Goal: Task Accomplishment & Management: Manage account settings

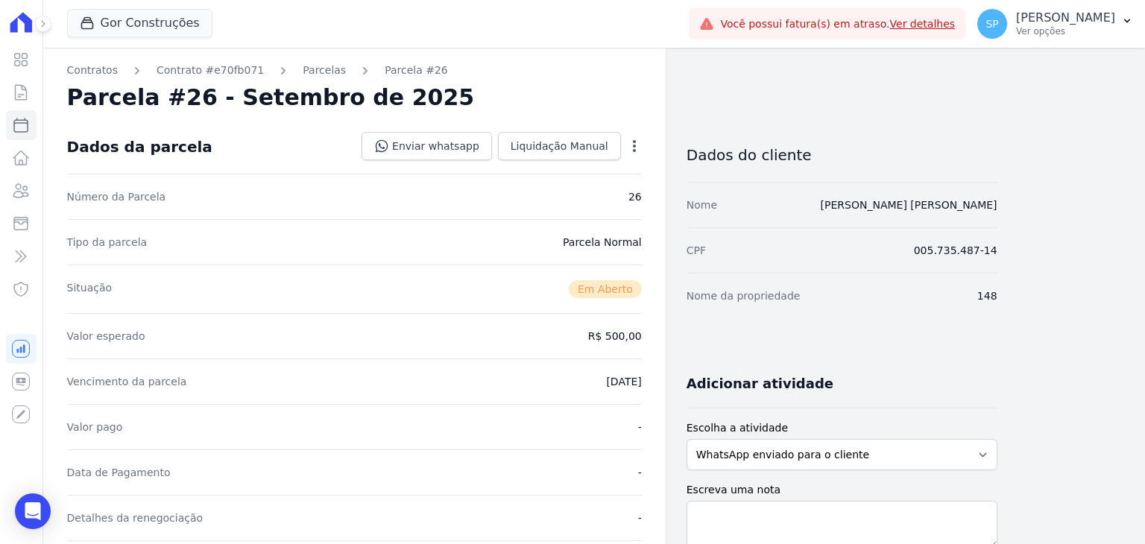
scroll to position [447, 0]
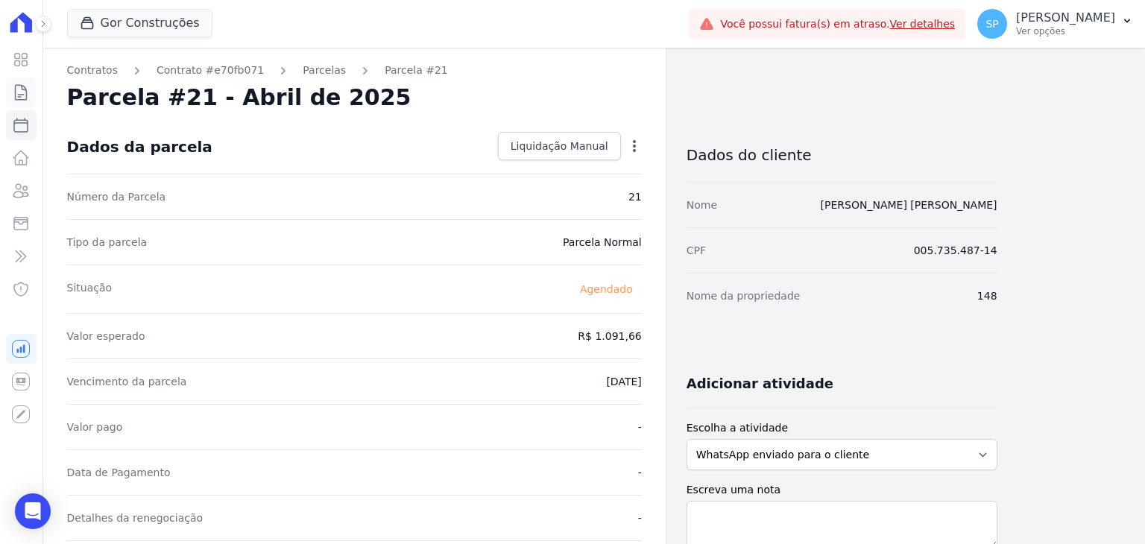
click at [24, 92] on icon at bounding box center [21, 92] width 18 height 18
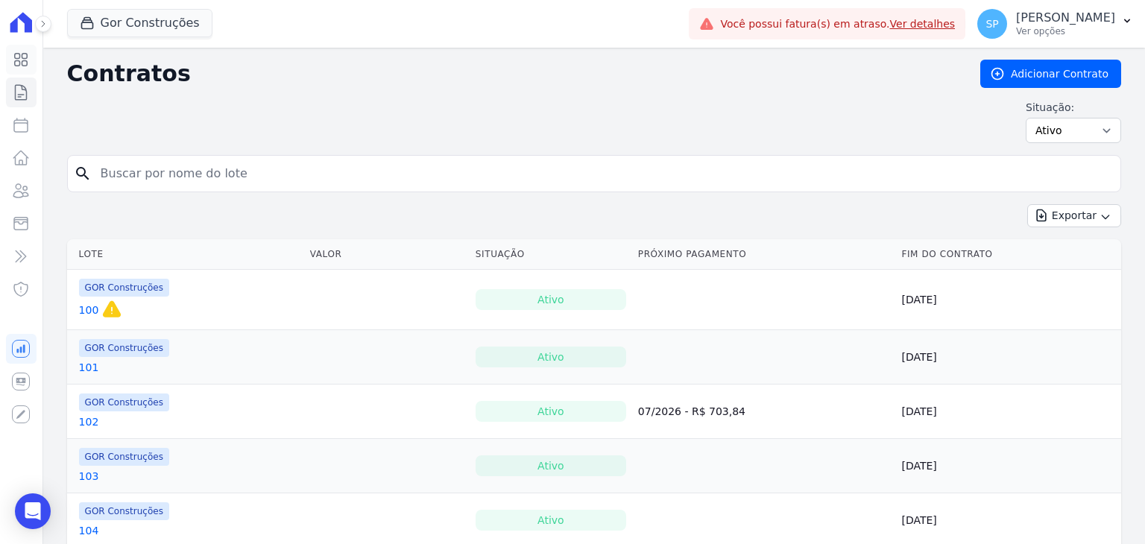
click at [27, 57] on icon at bounding box center [21, 60] width 13 height 13
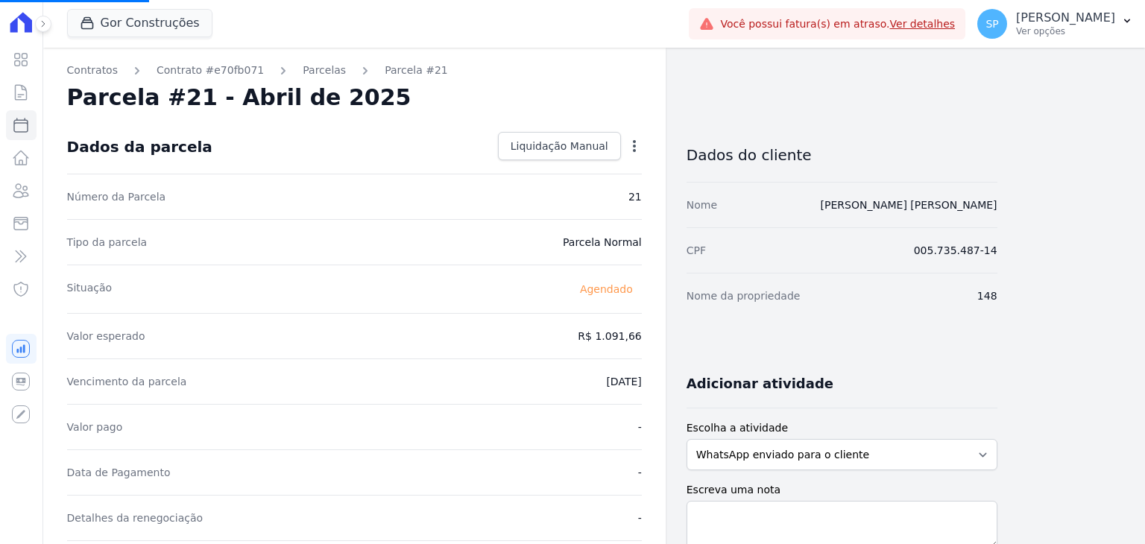
select select
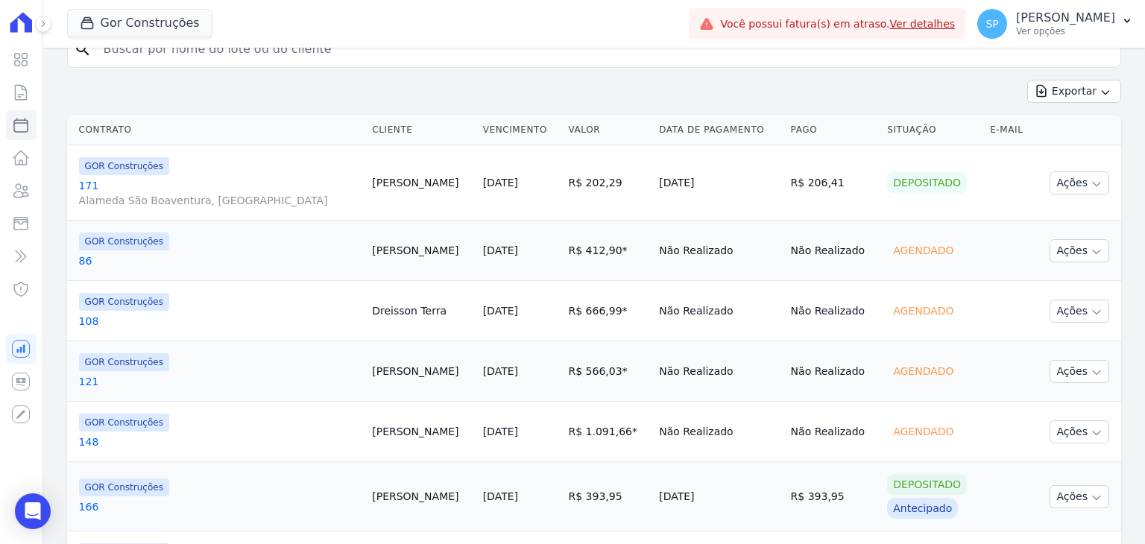
scroll to position [373, 0]
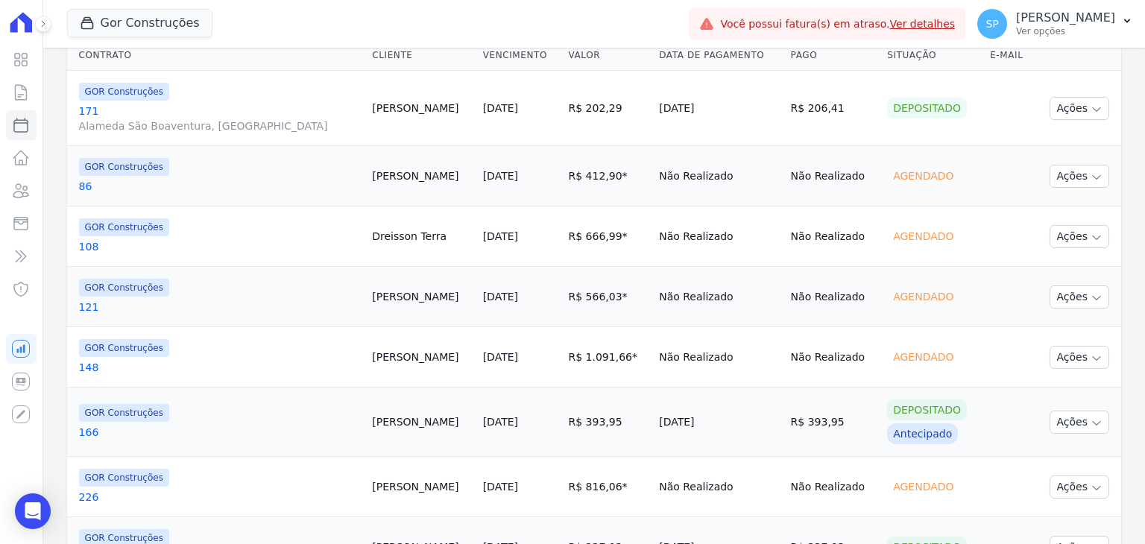
click at [89, 430] on link "166" at bounding box center [220, 432] width 282 height 15
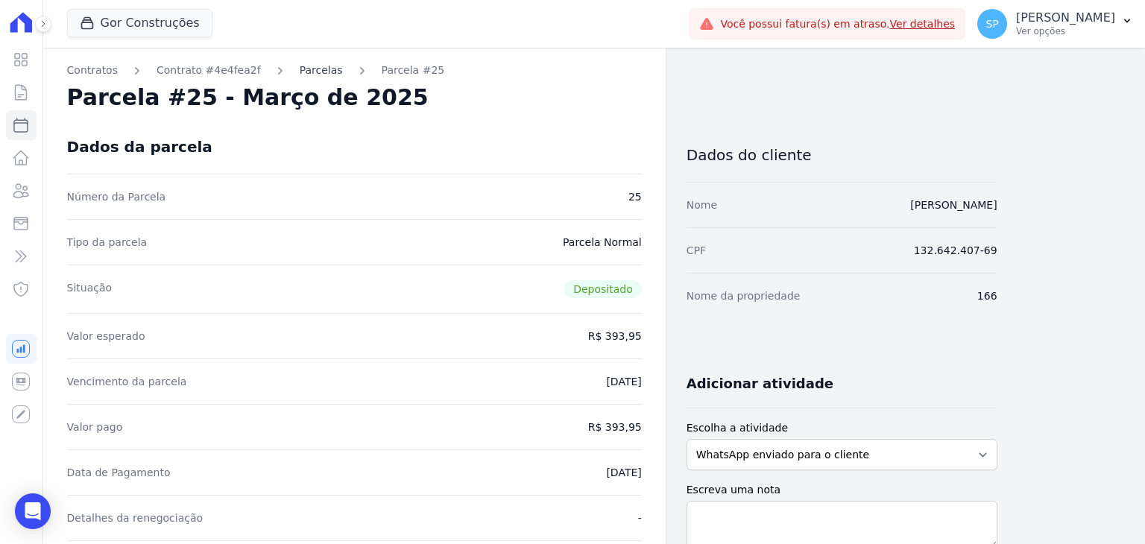
click at [300, 72] on link "Parcelas" at bounding box center [321, 71] width 43 height 16
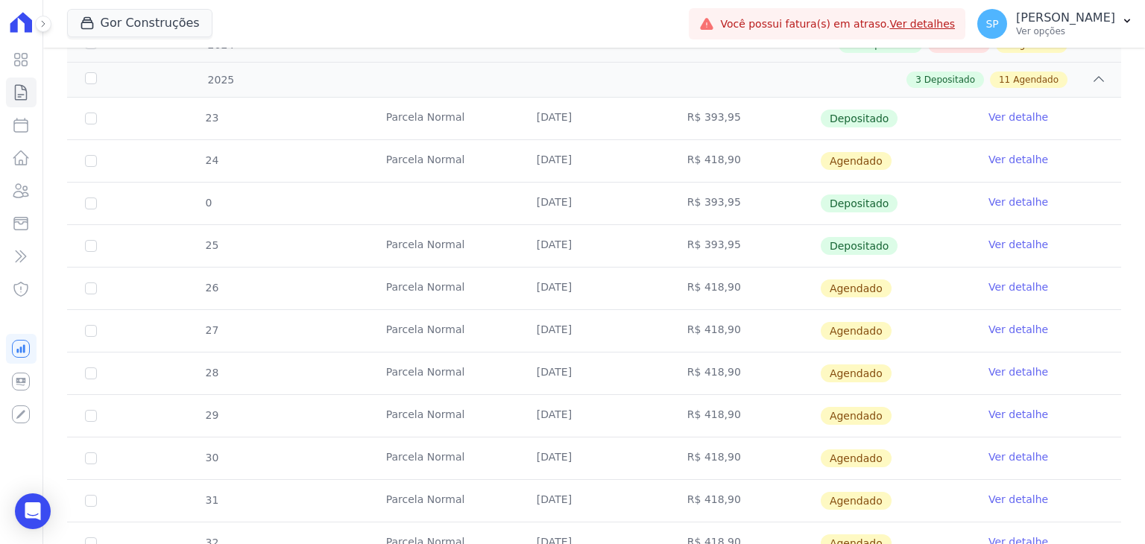
scroll to position [212, 0]
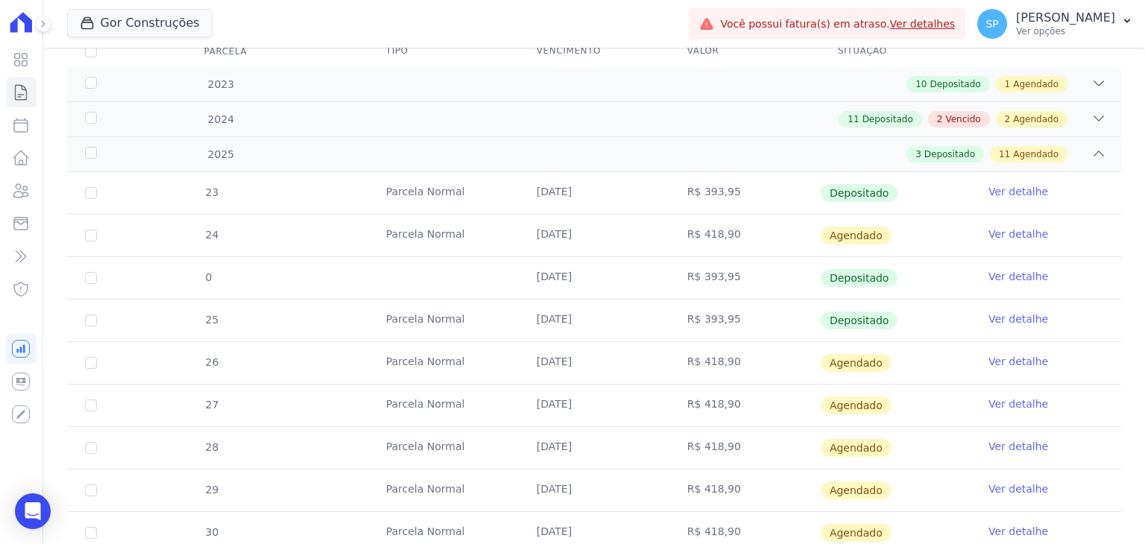
click at [997, 317] on link "Ver detalhe" at bounding box center [1018, 318] width 60 height 15
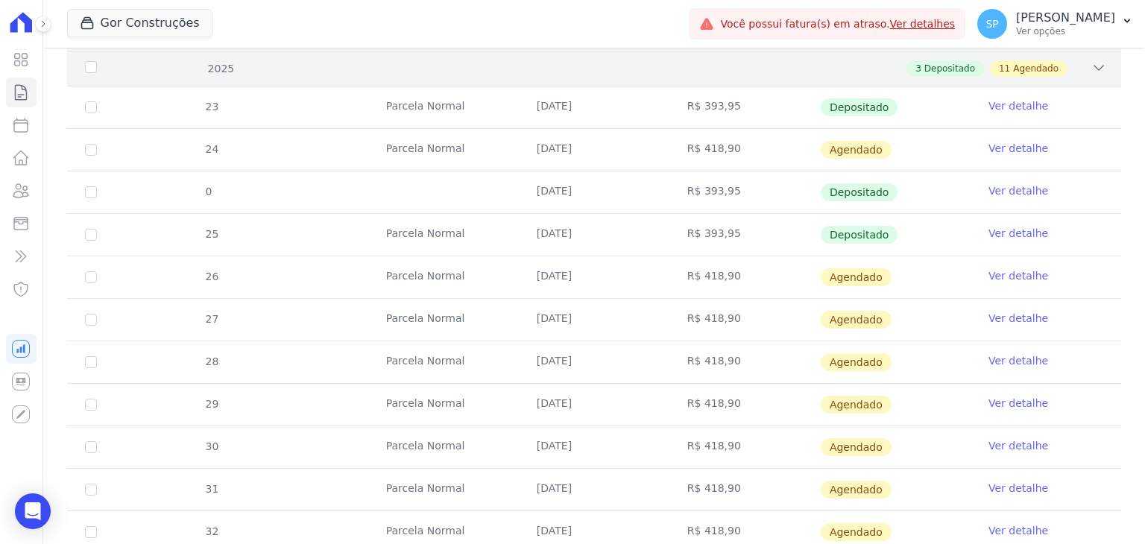
scroll to position [373, 0]
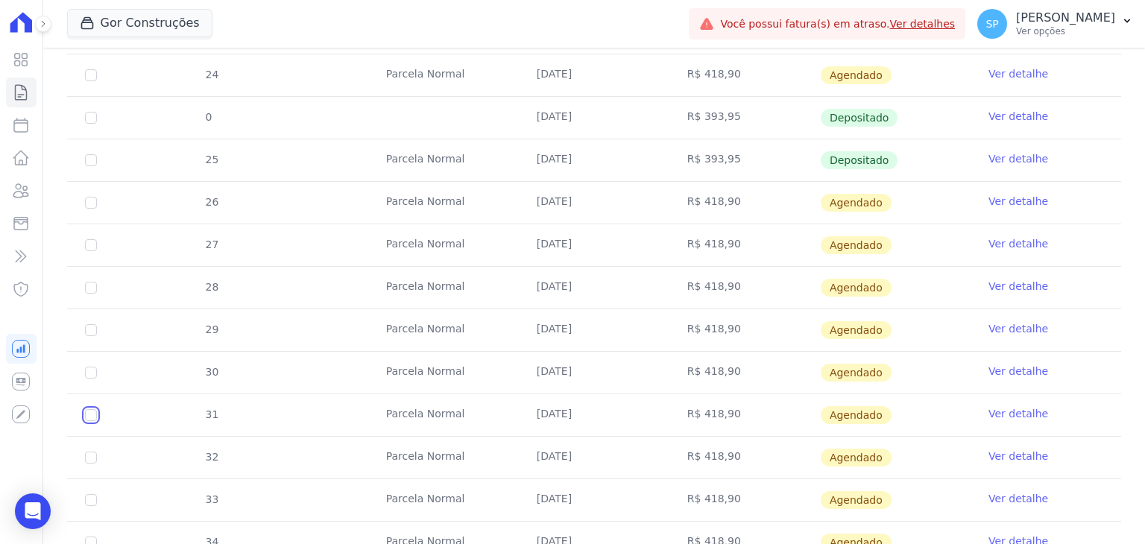
click at [92, 81] on input "checkbox" at bounding box center [91, 75] width 12 height 12
checkbox input "true"
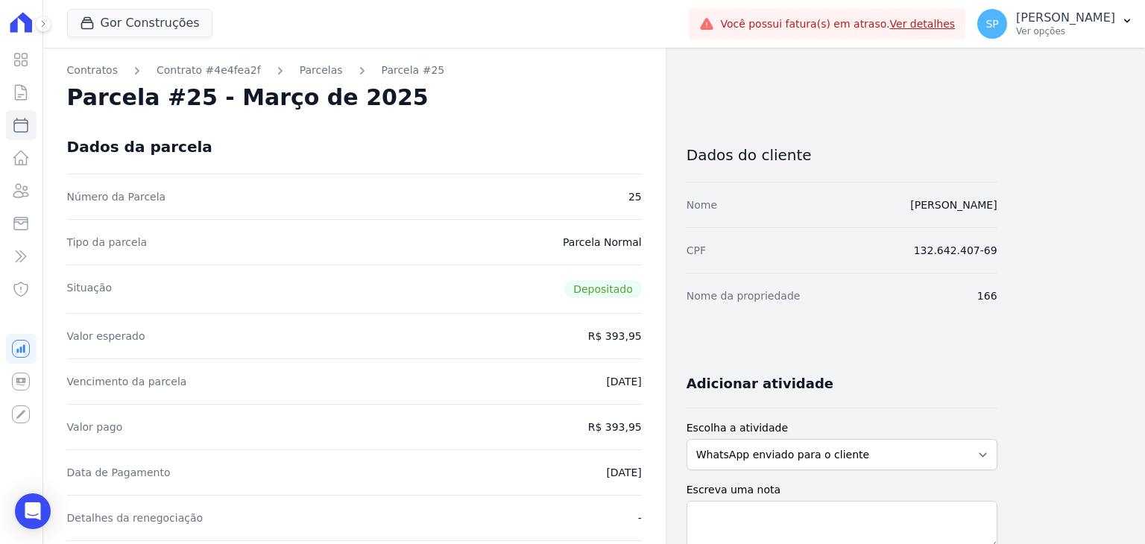
select select
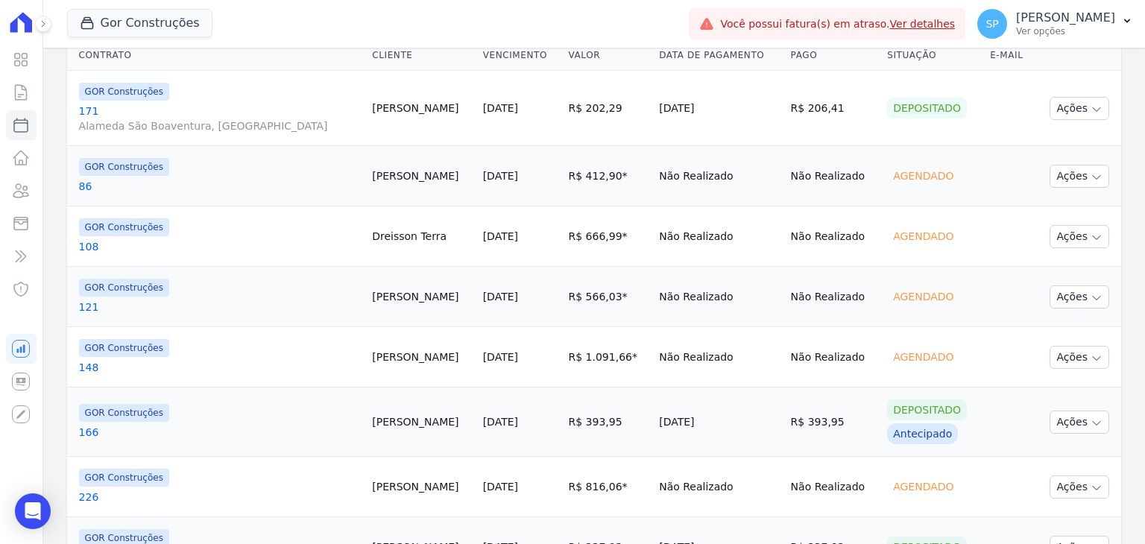
scroll to position [447, 0]
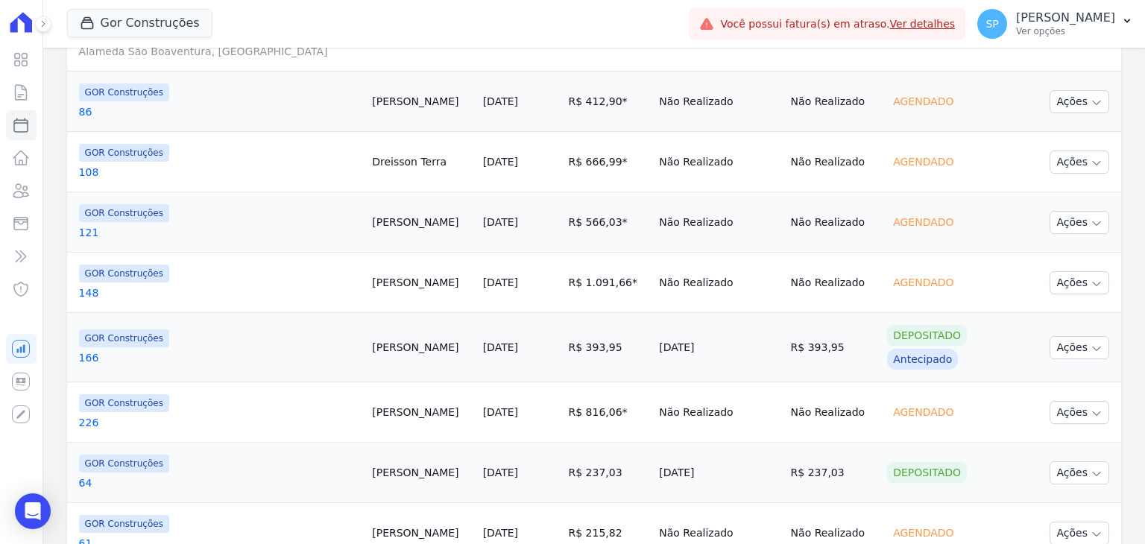
click at [86, 420] on link "226" at bounding box center [220, 422] width 282 height 15
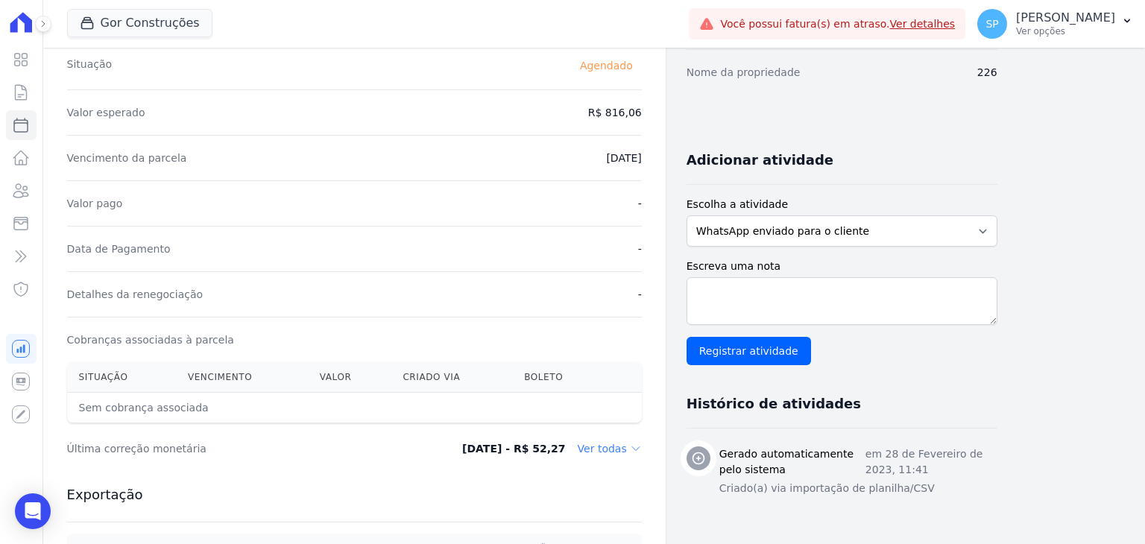
scroll to position [298, 0]
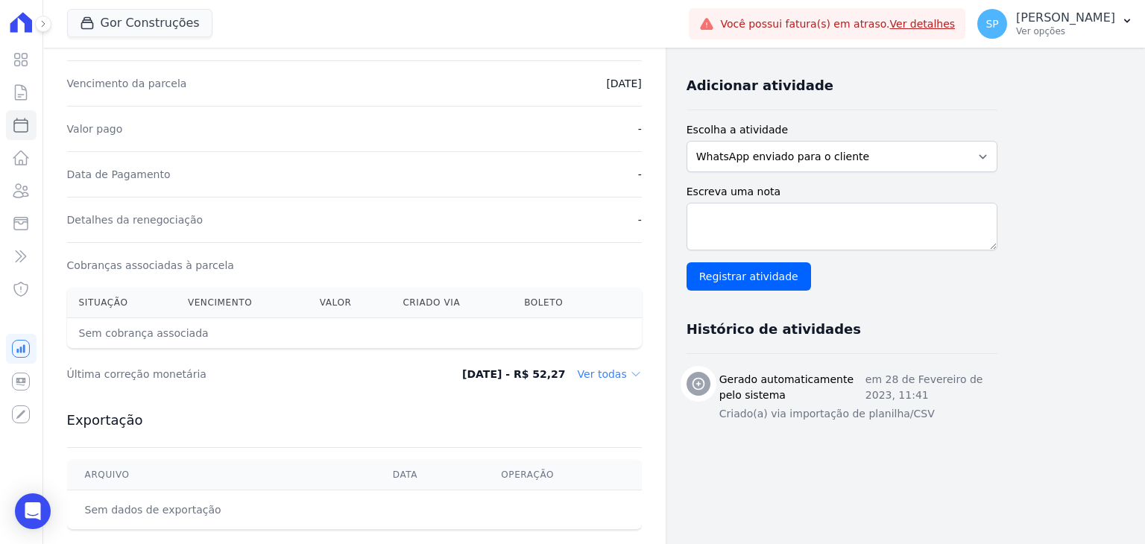
select select
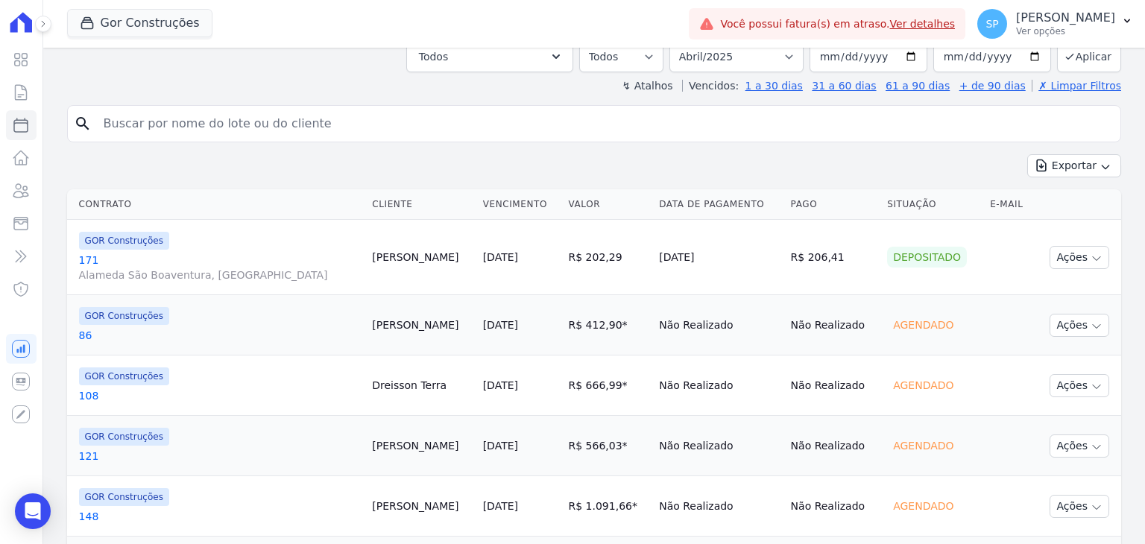
scroll to position [447, 0]
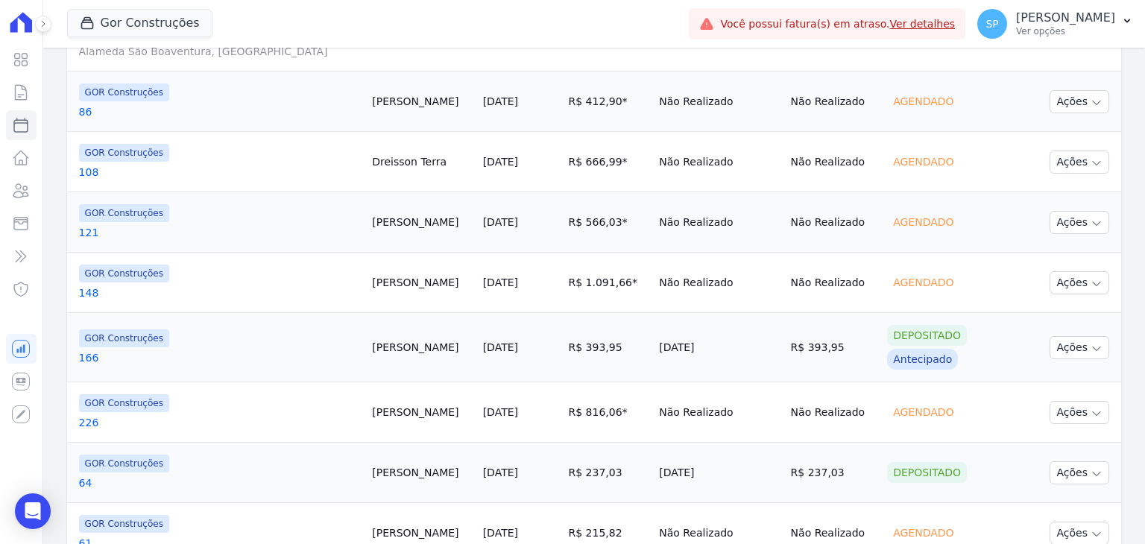
click at [86, 421] on link "226" at bounding box center [220, 422] width 282 height 15
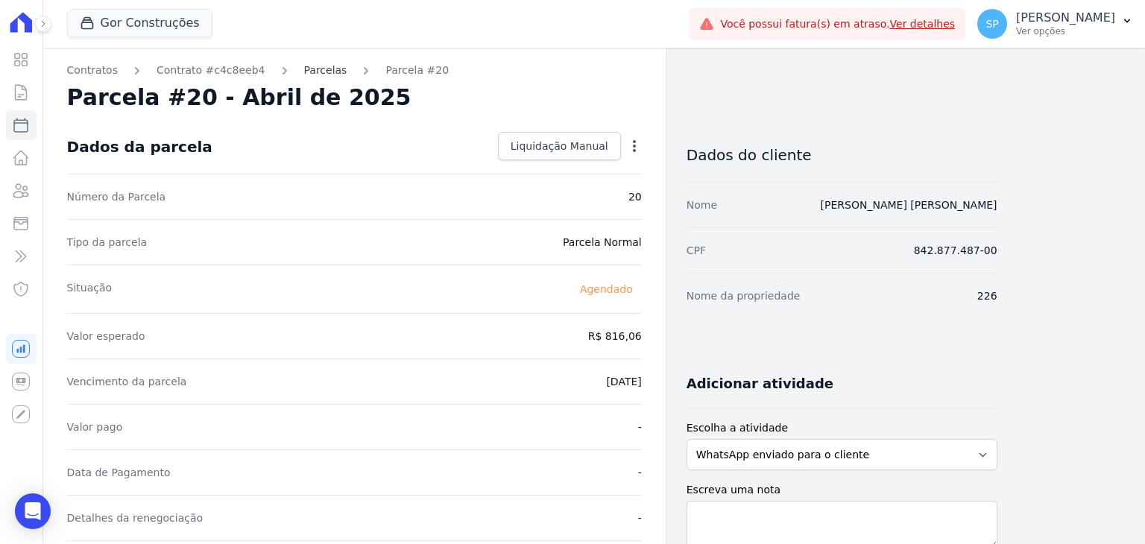
click at [304, 72] on link "Parcelas" at bounding box center [325, 71] width 43 height 16
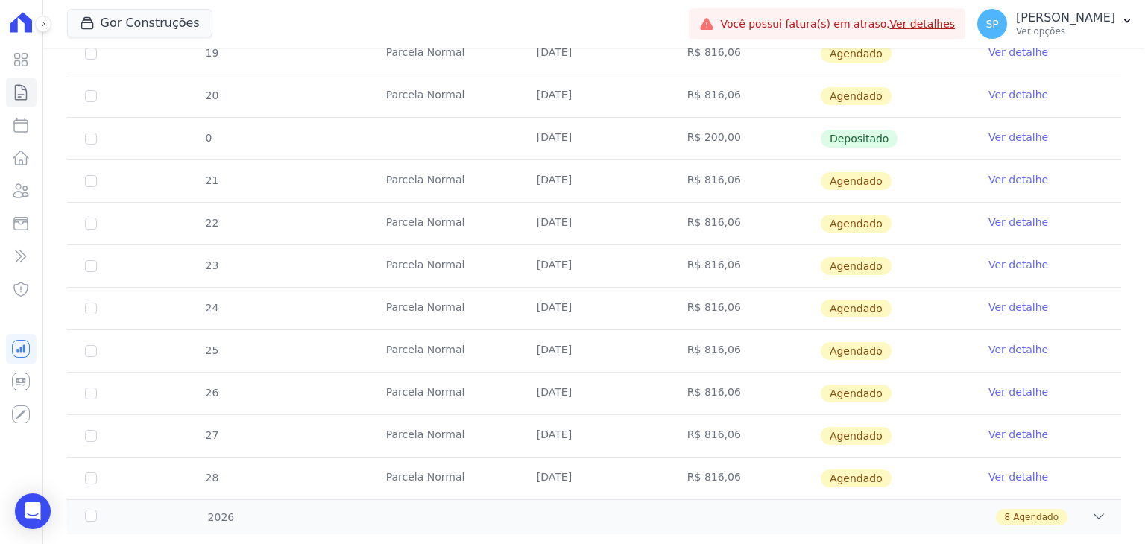
scroll to position [447, 0]
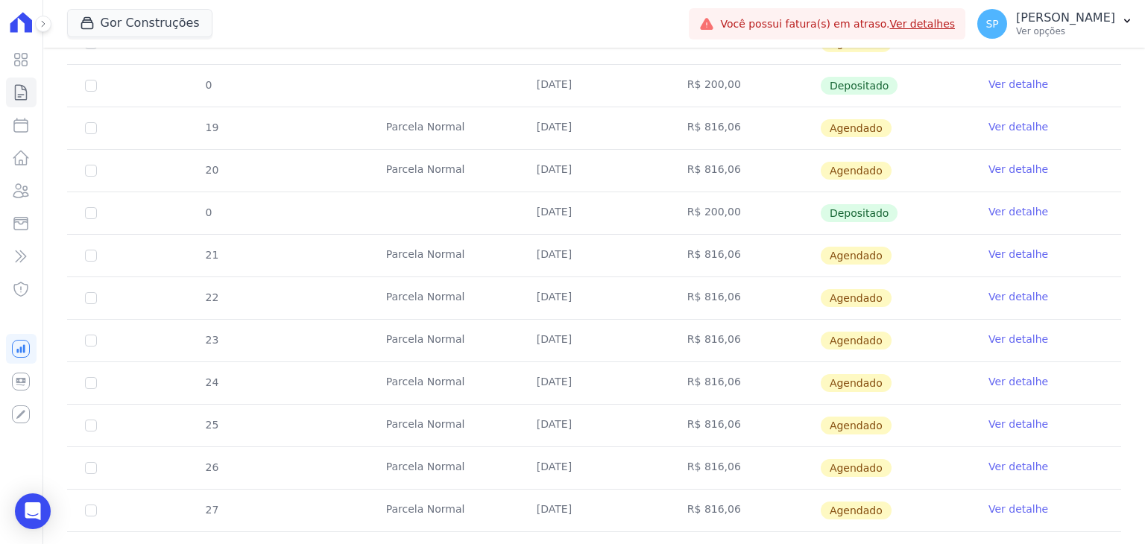
click at [1013, 423] on link "Ver detalhe" at bounding box center [1018, 424] width 60 height 15
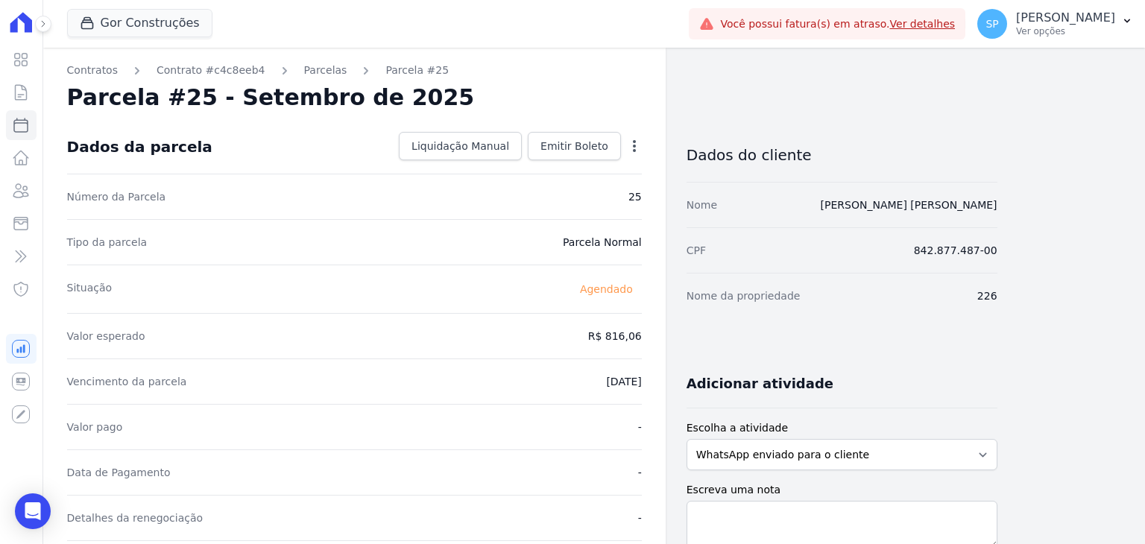
click at [633, 141] on icon "button" at bounding box center [634, 146] width 15 height 15
click at [548, 167] on link "Alterar" at bounding box center [569, 166] width 131 height 27
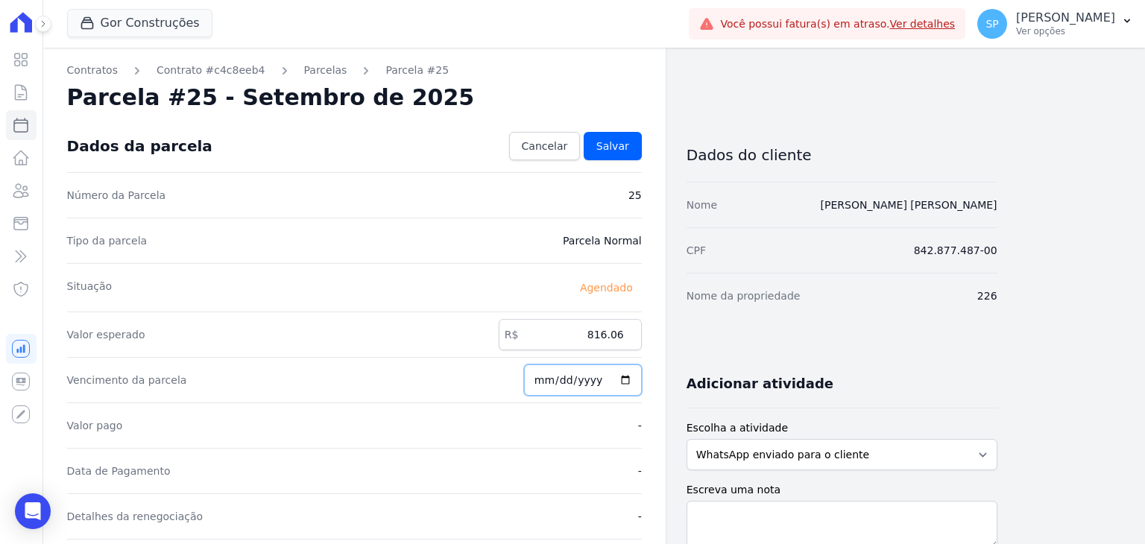
click at [549, 375] on input "2025-09-01" at bounding box center [583, 379] width 118 height 31
type input "2025-09-10"
click at [617, 144] on span "Salvar" at bounding box center [612, 146] width 33 height 15
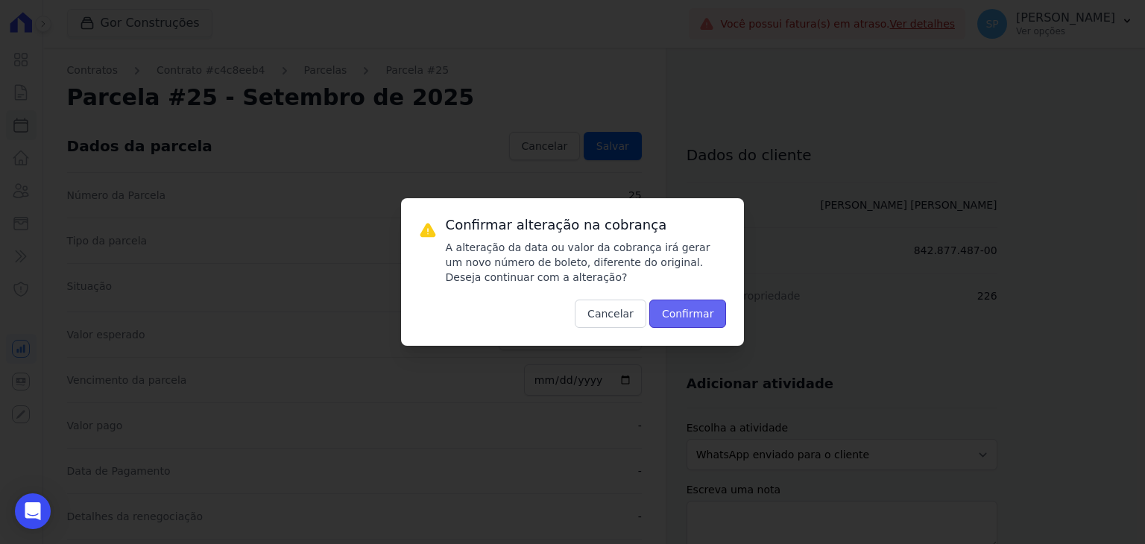
click at [703, 311] on button "Confirmar" at bounding box center [687, 314] width 77 height 28
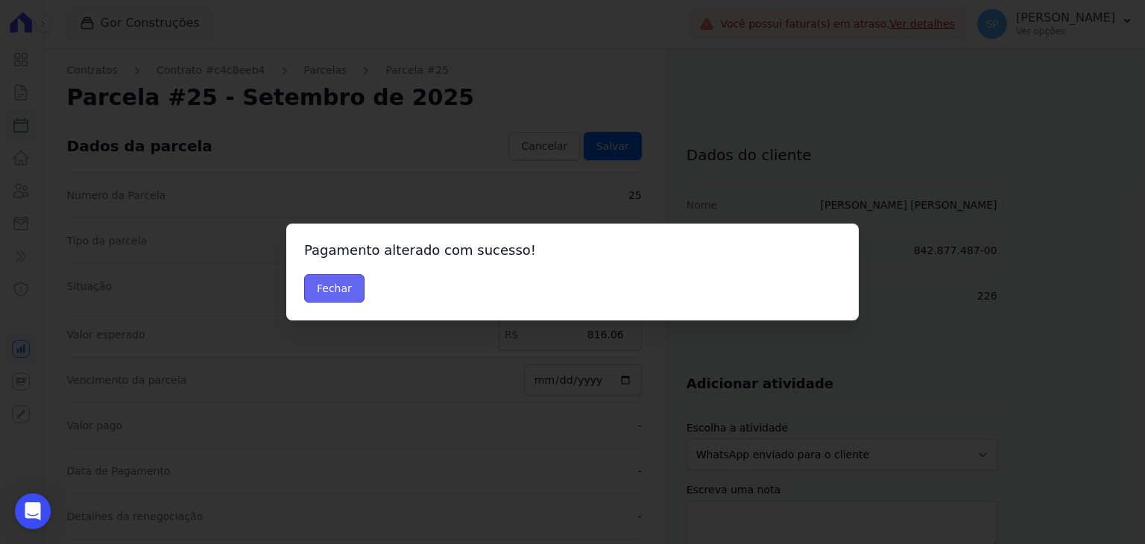
click at [341, 289] on button "Fechar" at bounding box center [334, 288] width 60 height 28
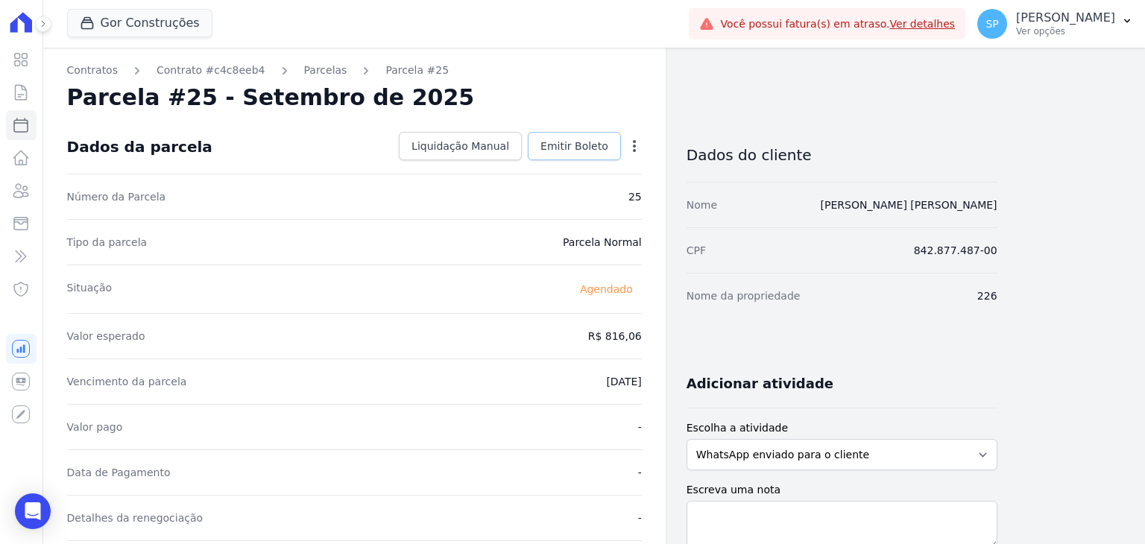
click at [575, 143] on span "Emitir Boleto" at bounding box center [574, 146] width 68 height 15
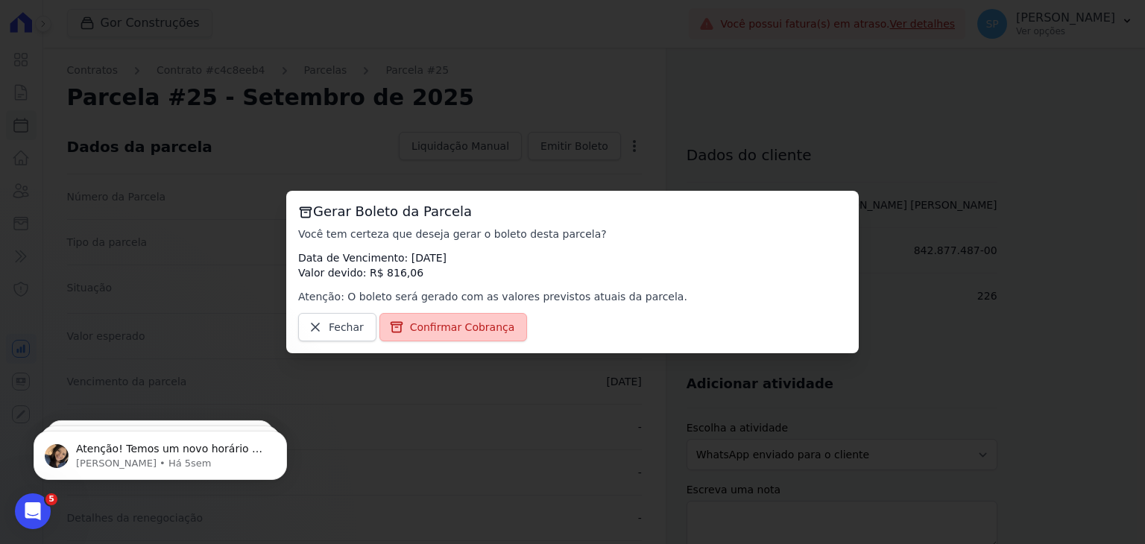
click at [444, 329] on span "Confirmar Cobrança" at bounding box center [462, 327] width 105 height 15
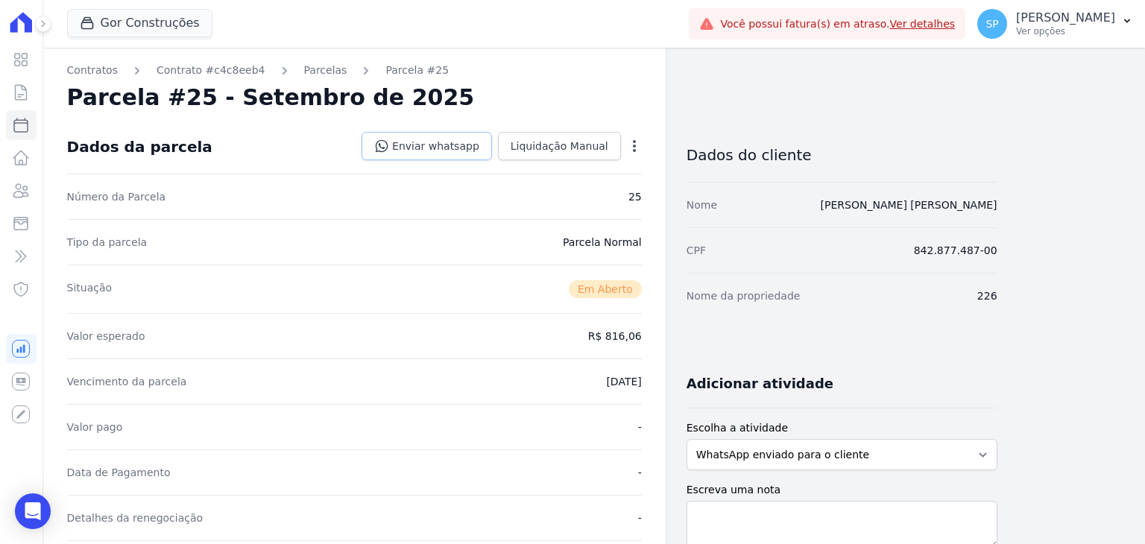
click at [443, 141] on link "Enviar whatsapp" at bounding box center [426, 146] width 130 height 28
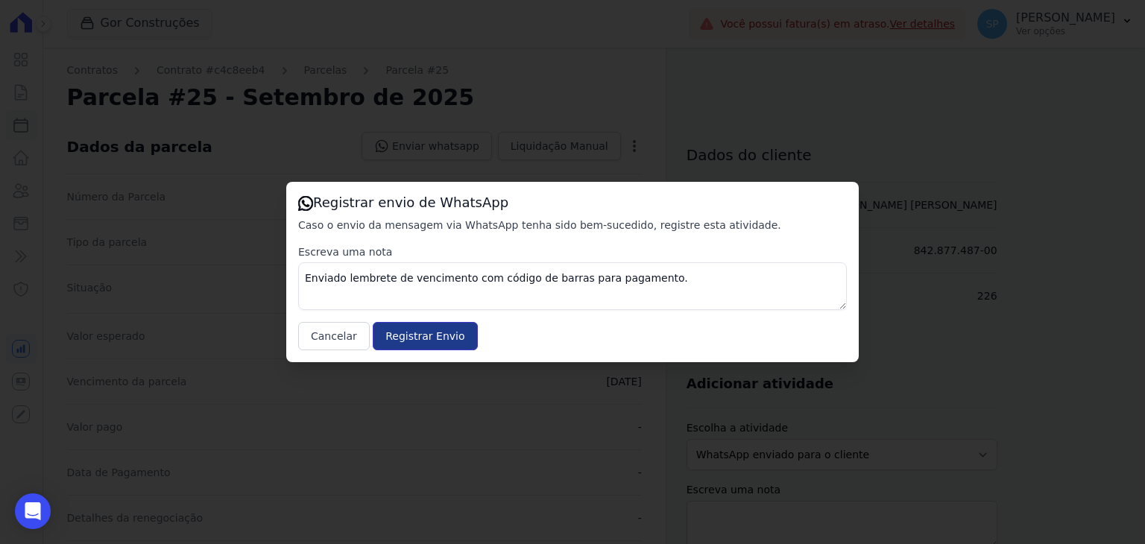
click at [402, 331] on input "Registrar Envio" at bounding box center [425, 336] width 104 height 28
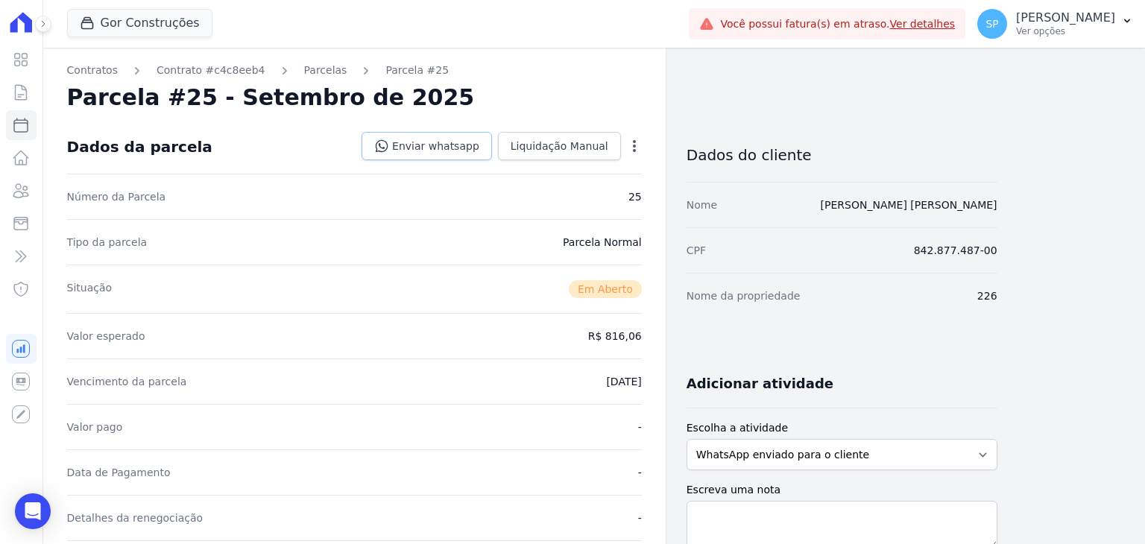
click at [426, 138] on link "Enviar whatsapp" at bounding box center [426, 146] width 130 height 28
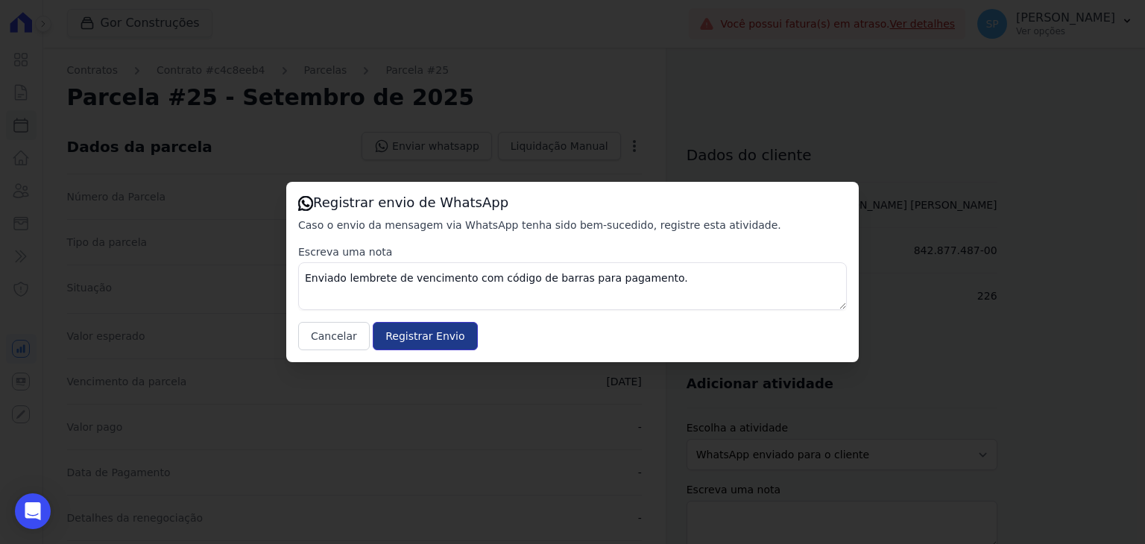
click at [396, 335] on input "Registrar Envio" at bounding box center [425, 336] width 104 height 28
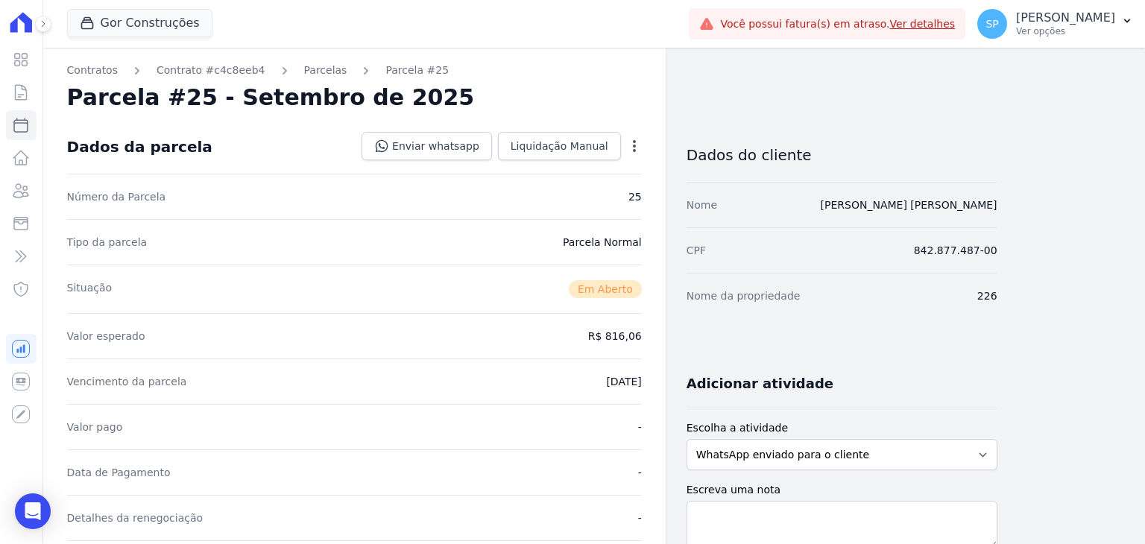
click at [634, 144] on icon "button" at bounding box center [634, 146] width 15 height 15
click at [629, 106] on div "Parcela #25 - Setembro de 2025" at bounding box center [354, 97] width 575 height 27
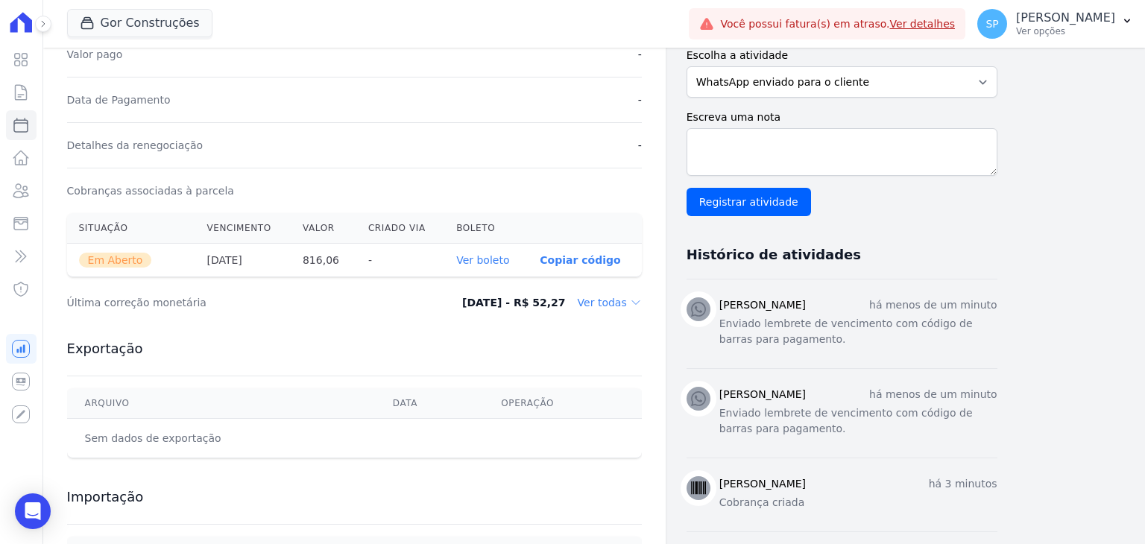
click at [491, 259] on link "Ver boleto" at bounding box center [482, 260] width 53 height 12
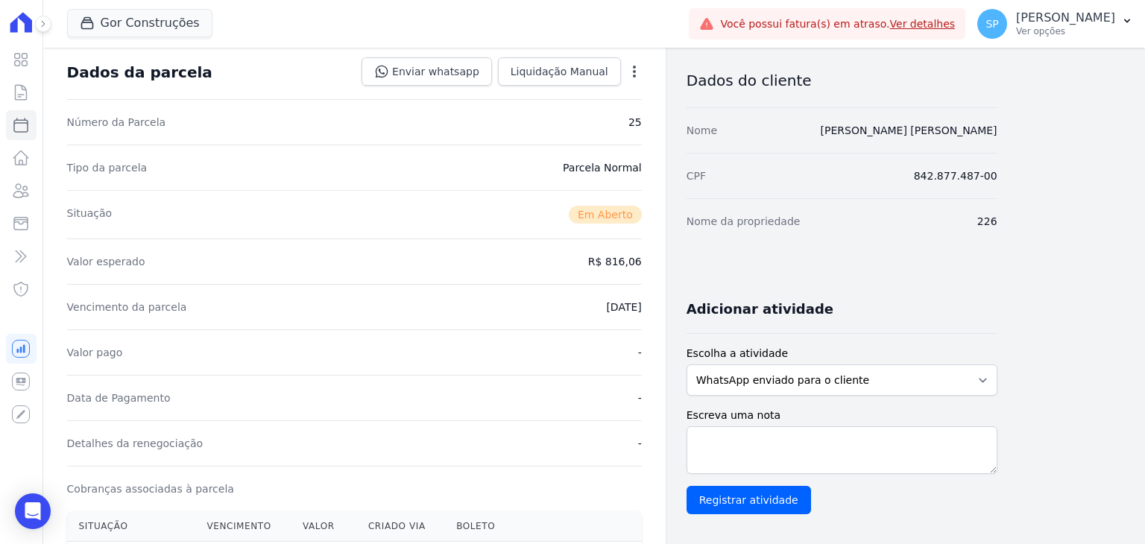
scroll to position [0, 0]
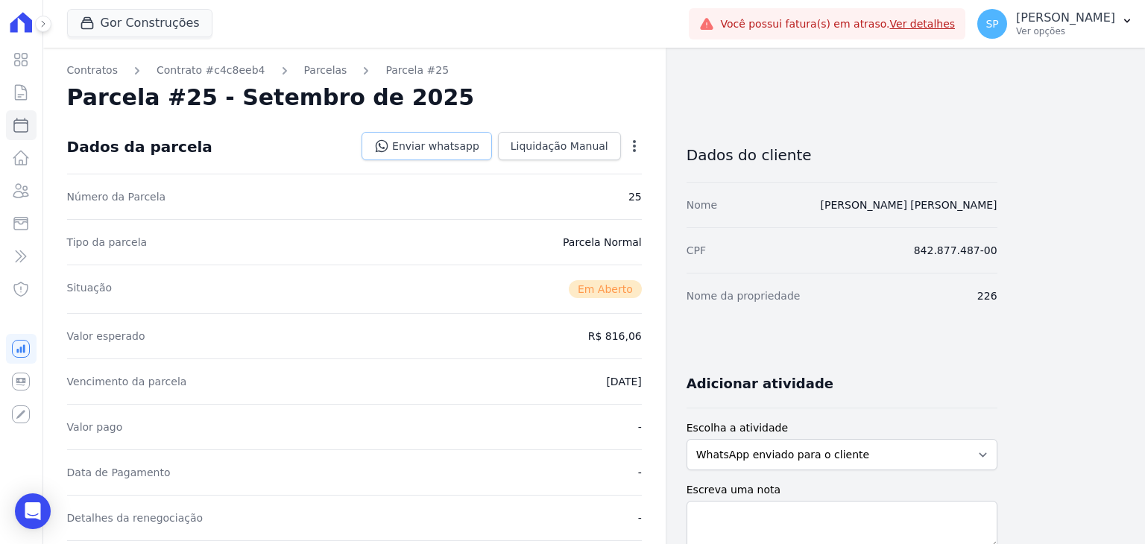
click at [459, 145] on link "Enviar whatsapp" at bounding box center [426, 146] width 130 height 28
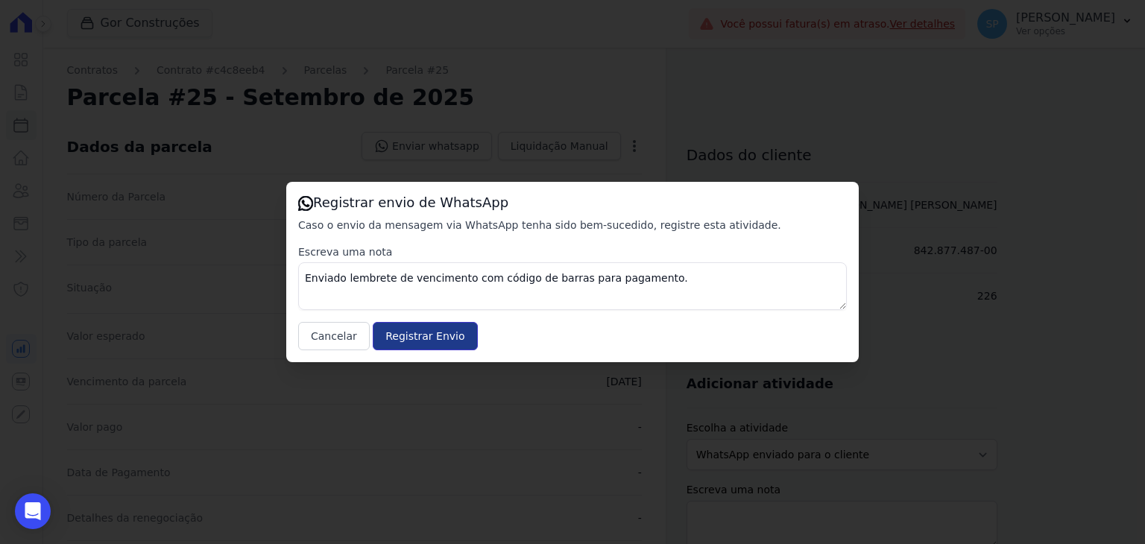
click at [394, 332] on input "Registrar Envio" at bounding box center [425, 336] width 104 height 28
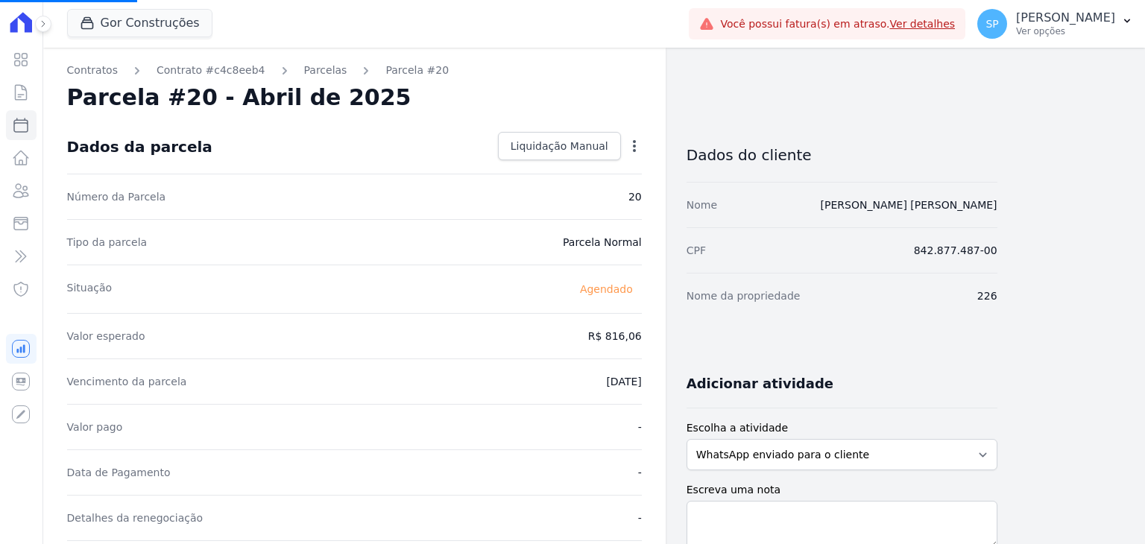
select select
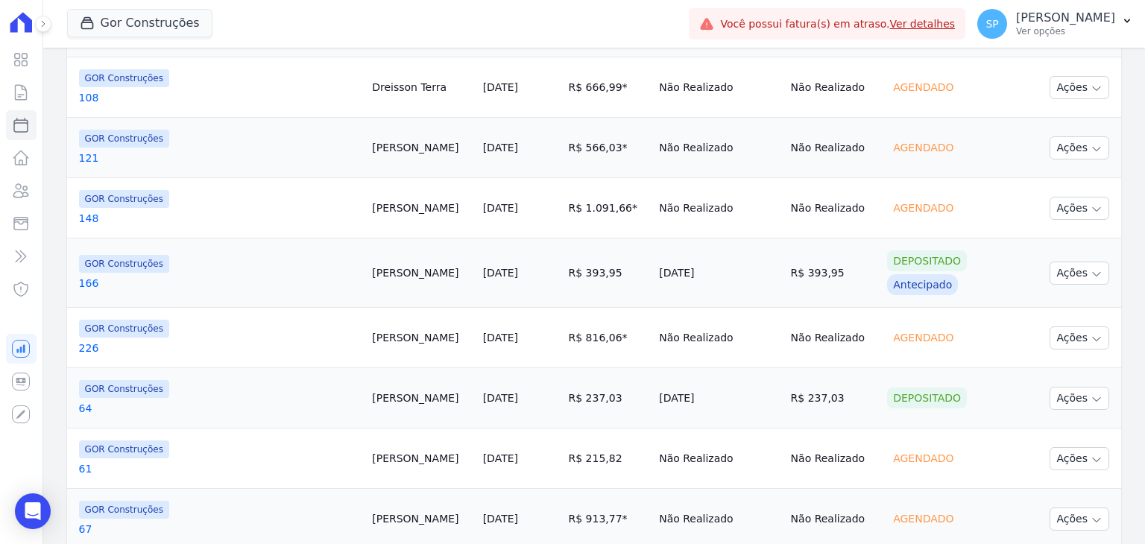
scroll to position [596, 0]
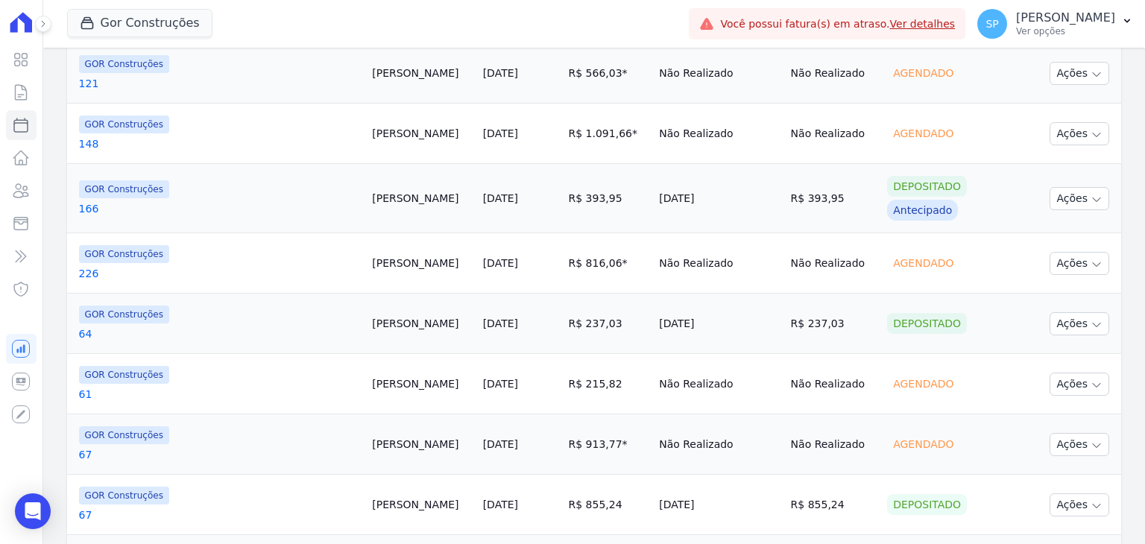
click at [83, 326] on link "64" at bounding box center [220, 333] width 282 height 15
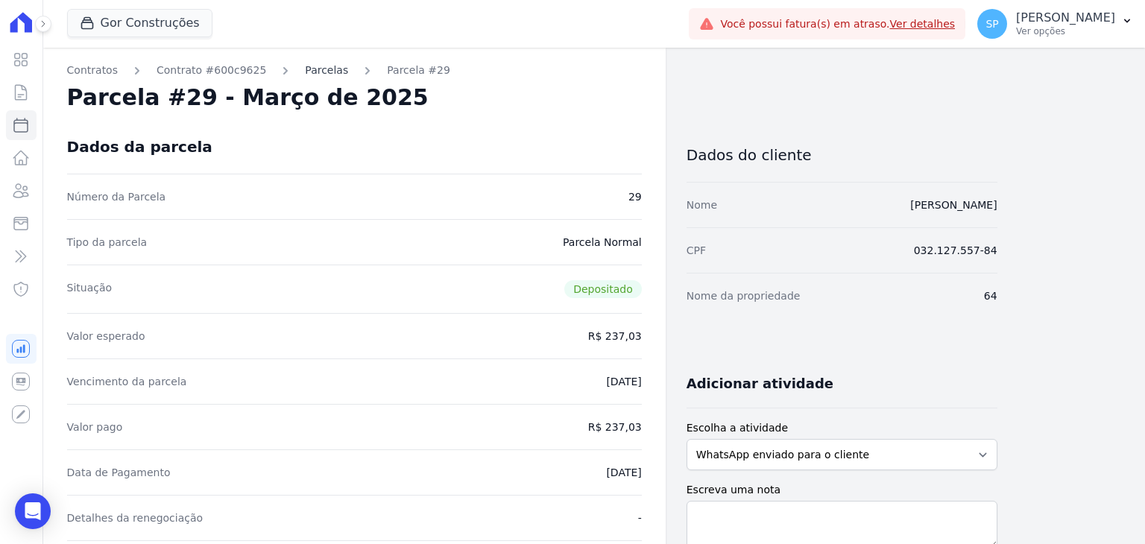
click at [306, 66] on link "Parcelas" at bounding box center [326, 71] width 43 height 16
select select
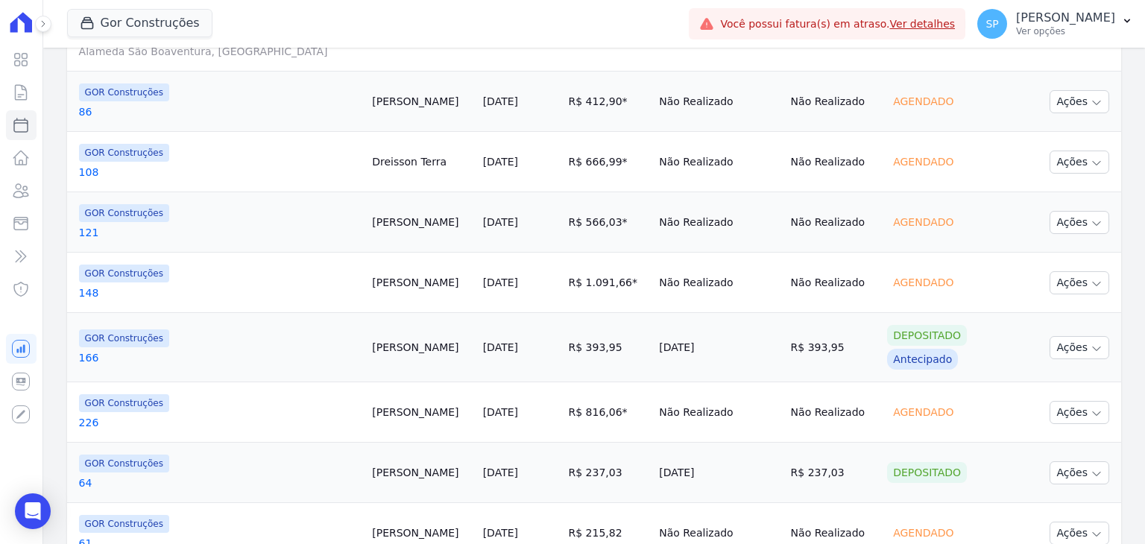
scroll to position [522, 0]
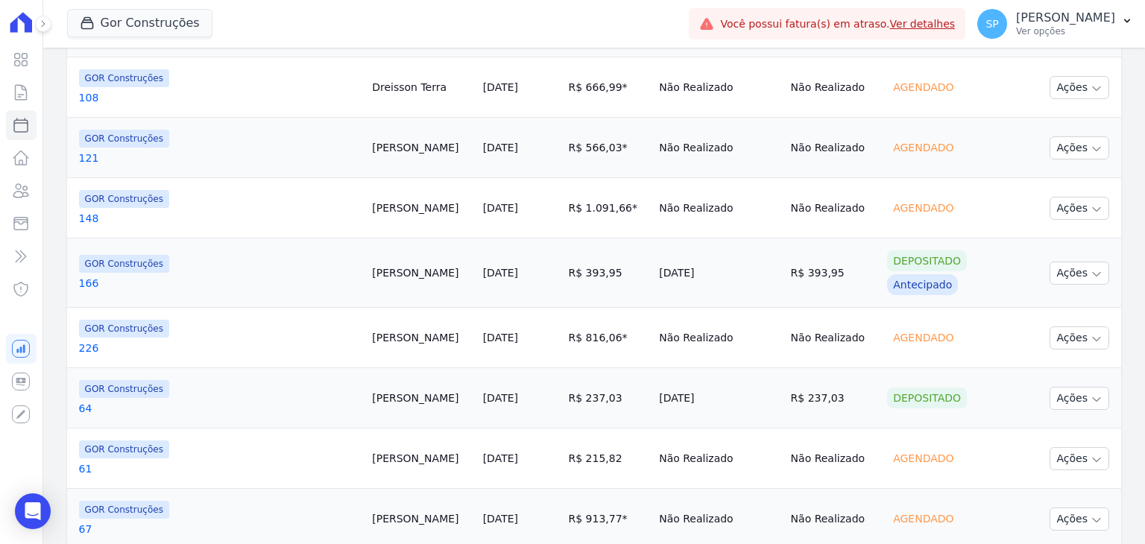
click at [86, 463] on link "61" at bounding box center [220, 468] width 282 height 15
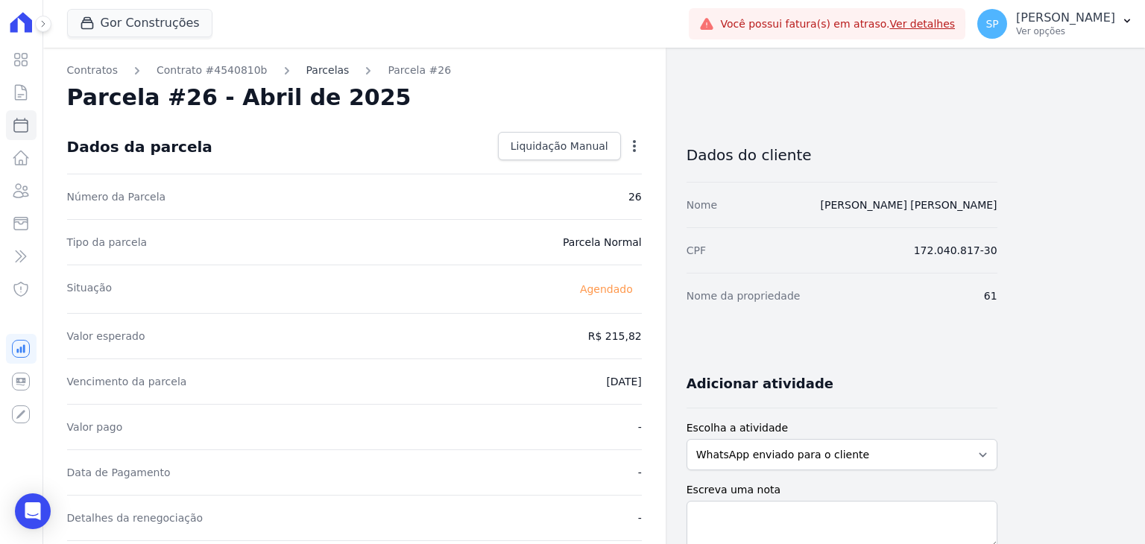
click at [310, 72] on link "Parcelas" at bounding box center [327, 71] width 43 height 16
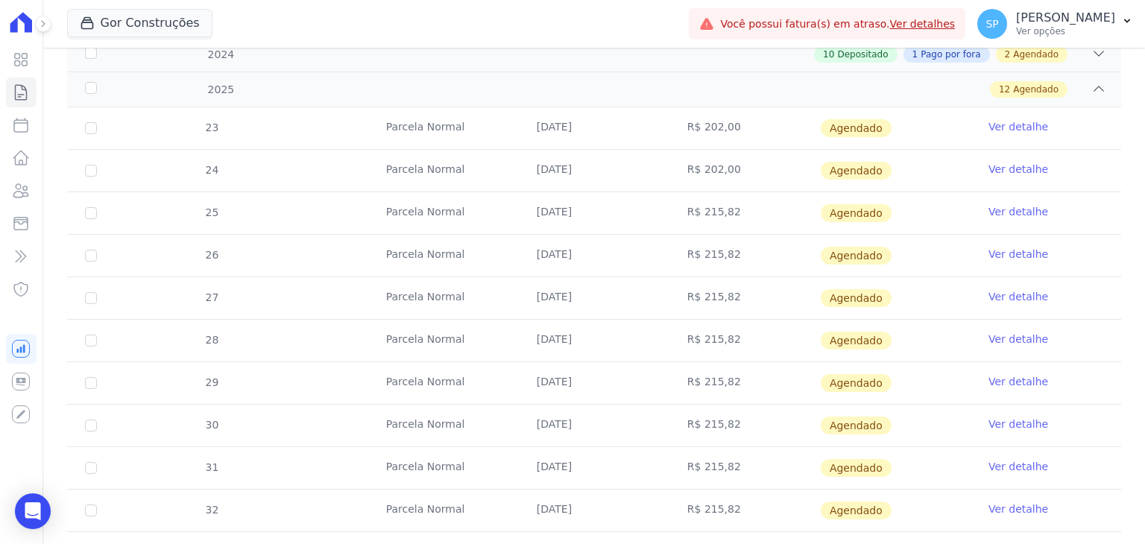
scroll to position [203, 0]
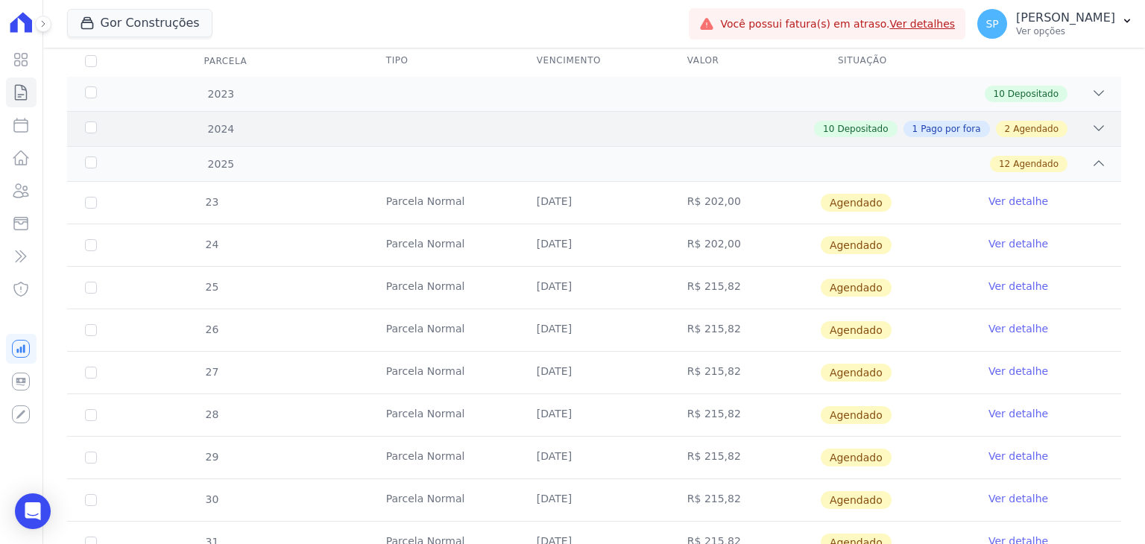
click at [94, 130] on div "2024" at bounding box center [129, 129] width 95 height 16
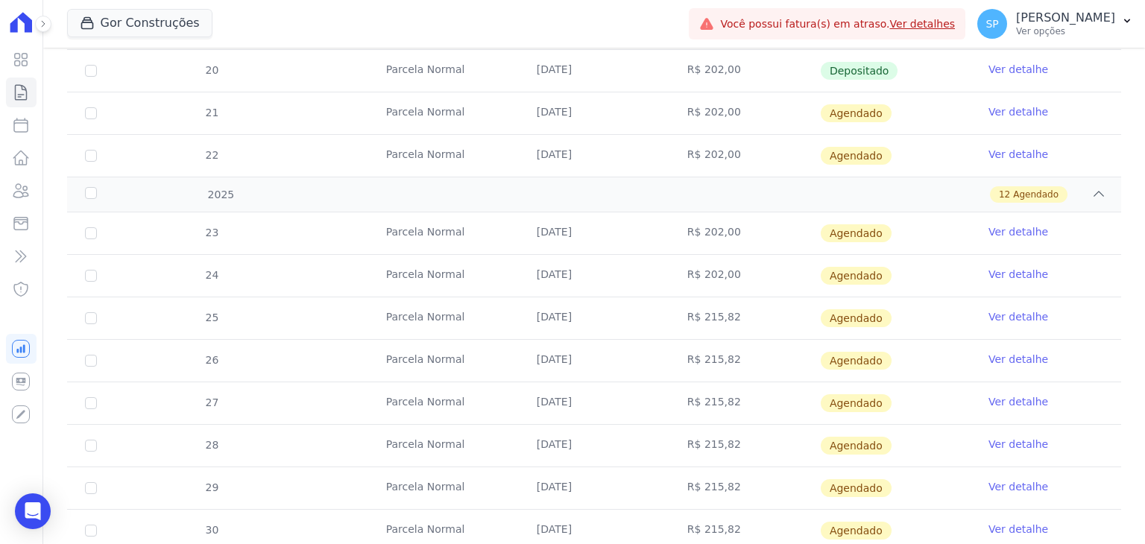
scroll to position [948, 0]
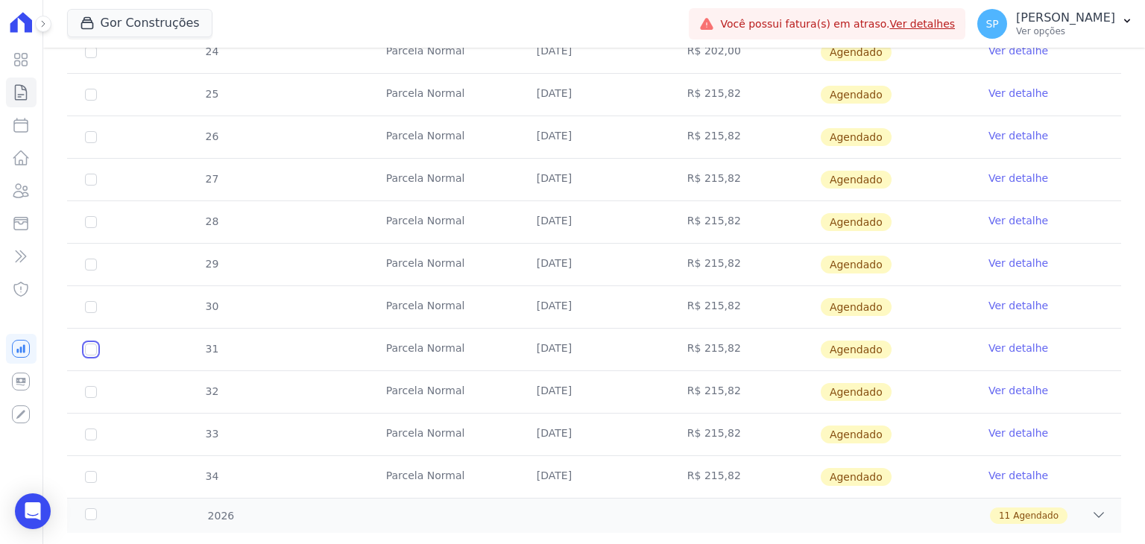
click at [90, 16] on input "checkbox" at bounding box center [91, 10] width 12 height 12
checkbox input "true"
click at [1013, 341] on link "Ver detalhe" at bounding box center [1018, 348] width 60 height 15
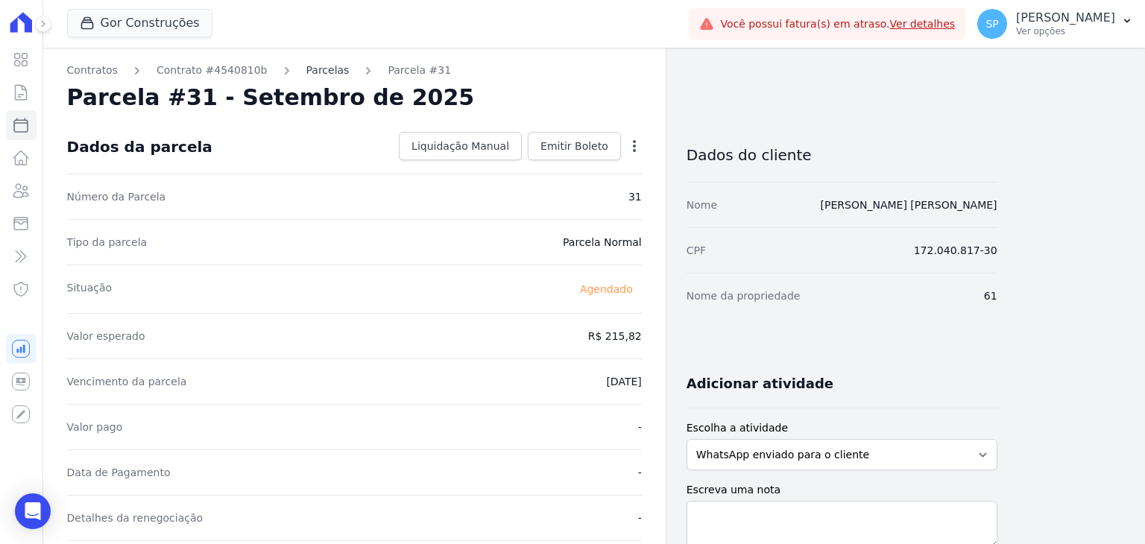
click at [306, 66] on link "Parcelas" at bounding box center [327, 71] width 43 height 16
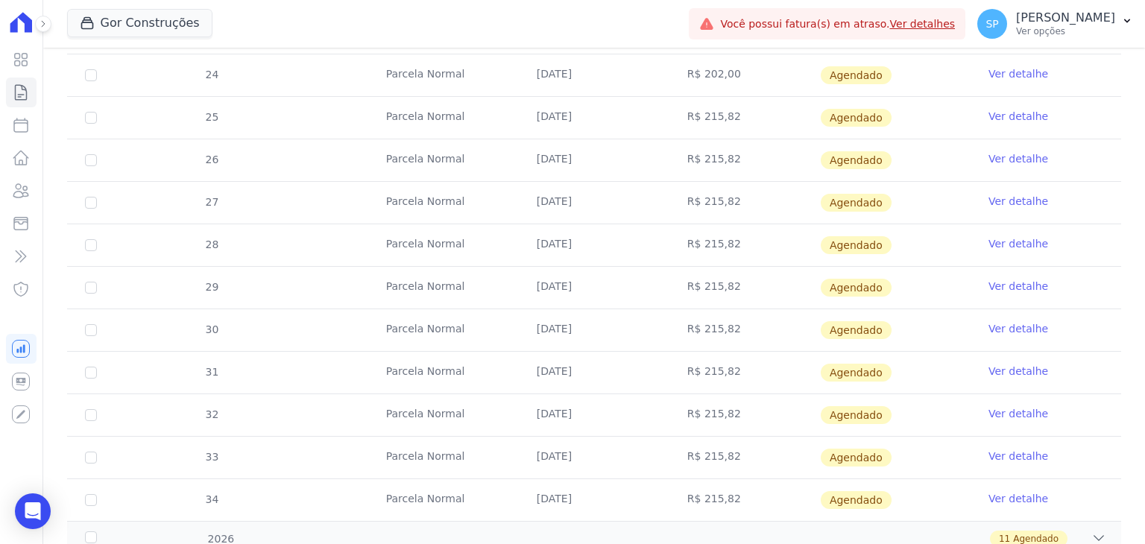
scroll to position [426, 0]
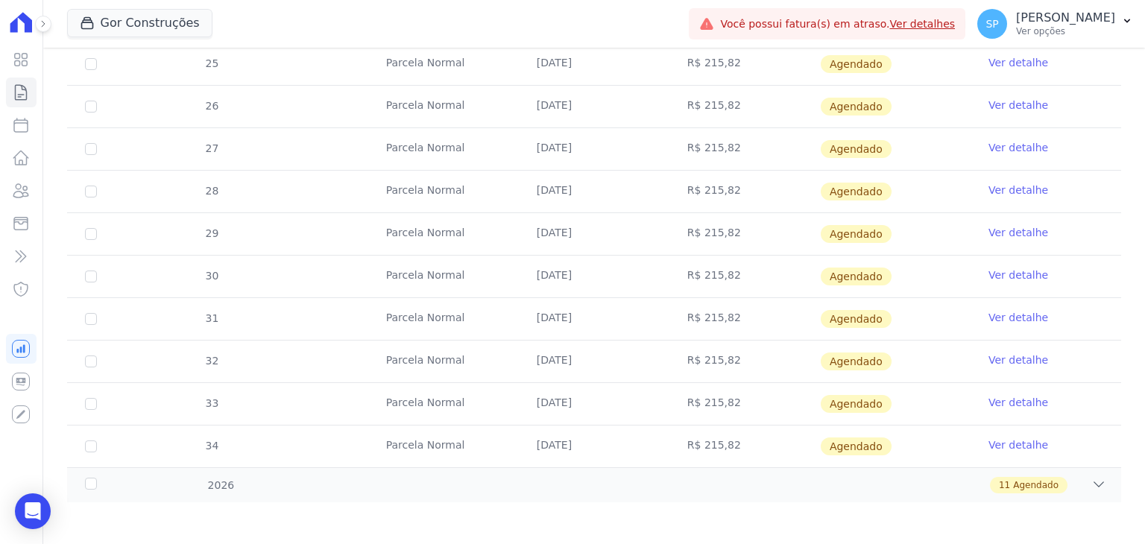
click at [1024, 316] on link "Ver detalhe" at bounding box center [1018, 317] width 60 height 15
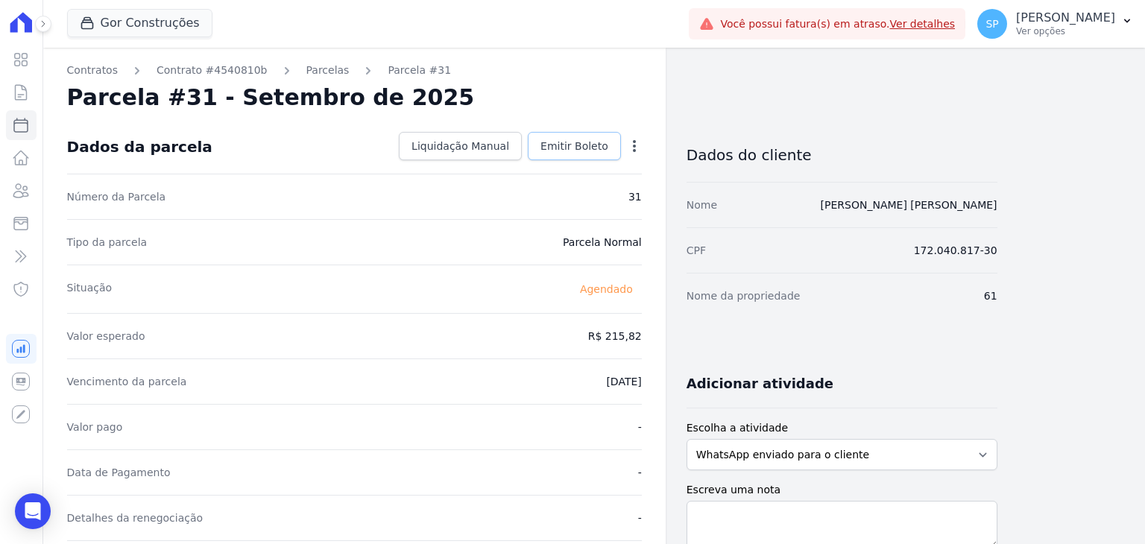
click at [575, 142] on span "Emitir Boleto" at bounding box center [574, 146] width 68 height 15
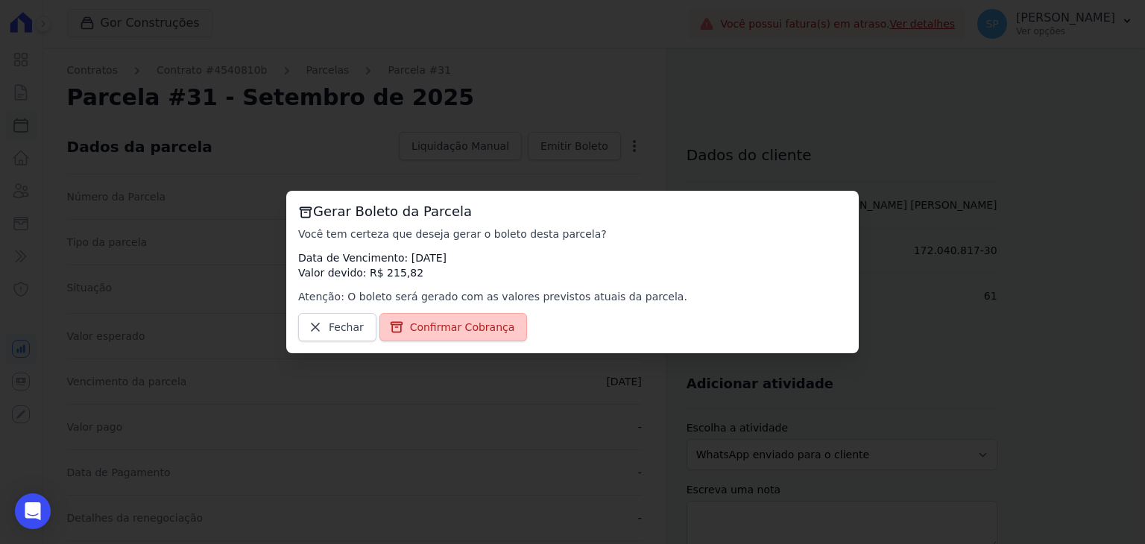
click at [457, 326] on span "Confirmar Cobrança" at bounding box center [462, 327] width 105 height 15
click at [335, 329] on span "Fechar" at bounding box center [346, 327] width 35 height 15
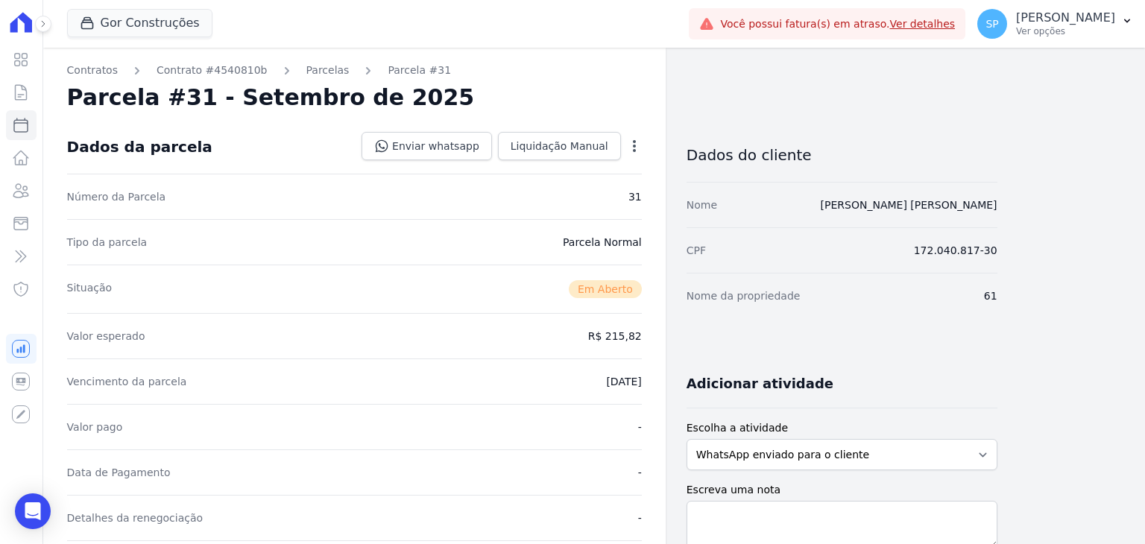
click at [618, 332] on dd "R$ 215,82" at bounding box center [615, 336] width 54 height 15
click at [637, 149] on icon "button" at bounding box center [634, 146] width 15 height 15
click at [545, 165] on link "Alterar" at bounding box center [569, 166] width 131 height 27
click at [618, 335] on dd "R$ 215,82" at bounding box center [615, 334] width 54 height 15
click at [548, 149] on span "Cancelar" at bounding box center [545, 146] width 46 height 15
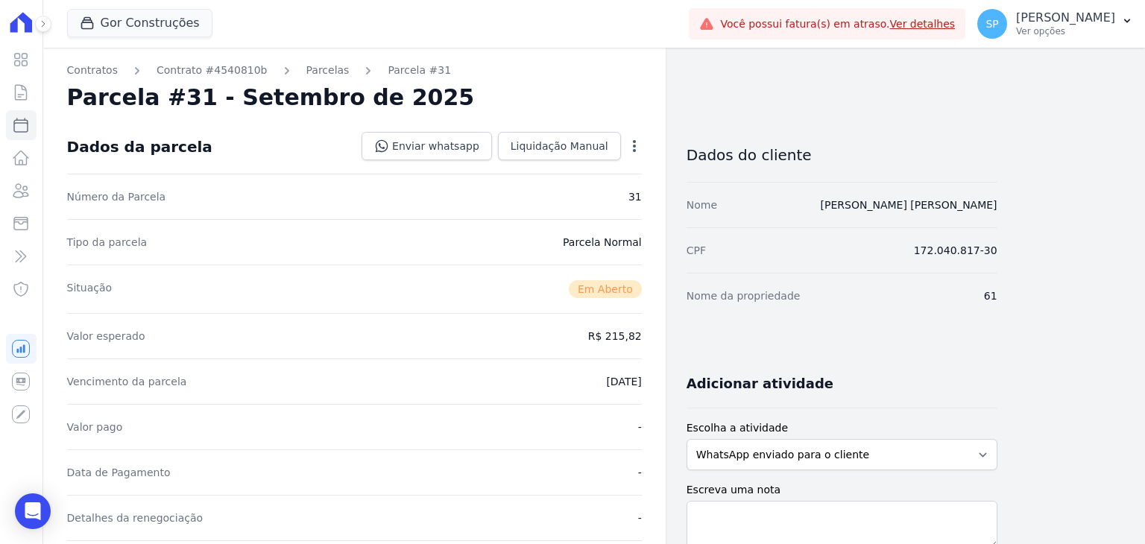
click at [638, 144] on icon "button" at bounding box center [634, 146] width 15 height 15
click at [553, 195] on link "Cancelar Cobrança" at bounding box center [569, 193] width 131 height 27
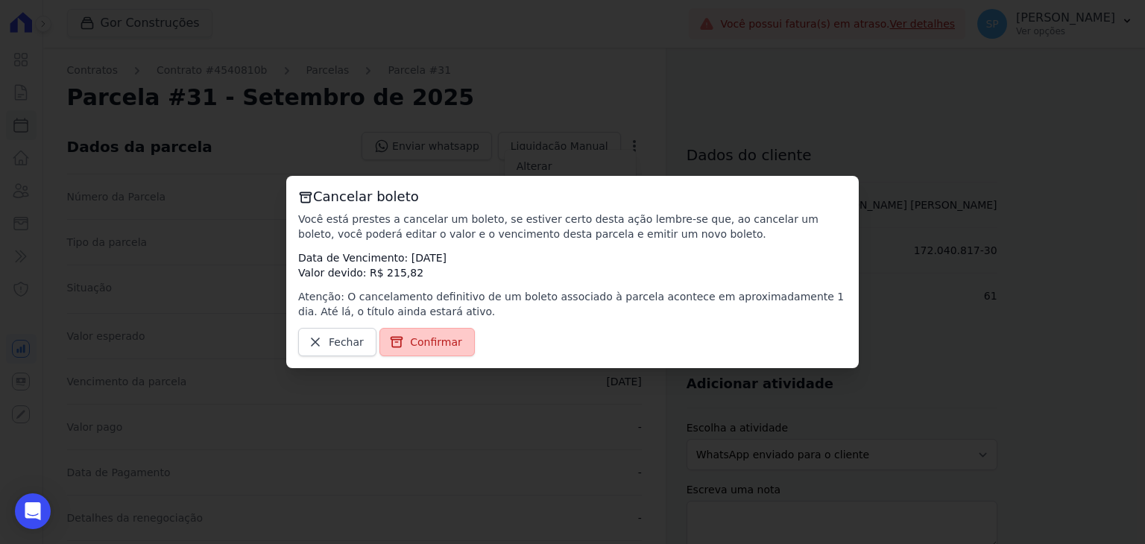
click at [434, 344] on span "Confirmar" at bounding box center [436, 342] width 52 height 15
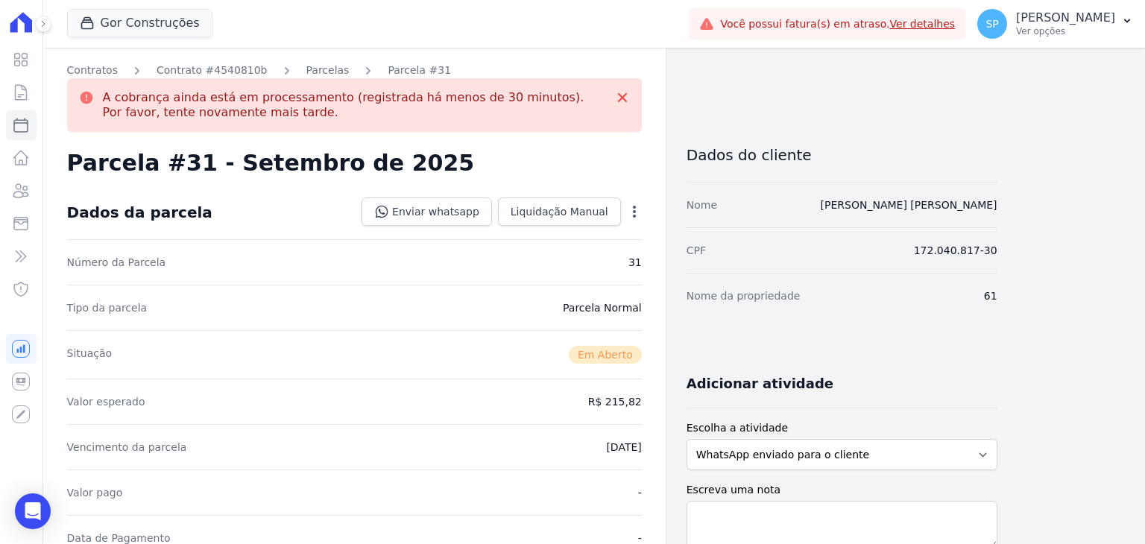
click at [635, 211] on icon "button" at bounding box center [634, 211] width 15 height 15
click at [417, 269] on div "Número da Parcela 31" at bounding box center [354, 261] width 575 height 45
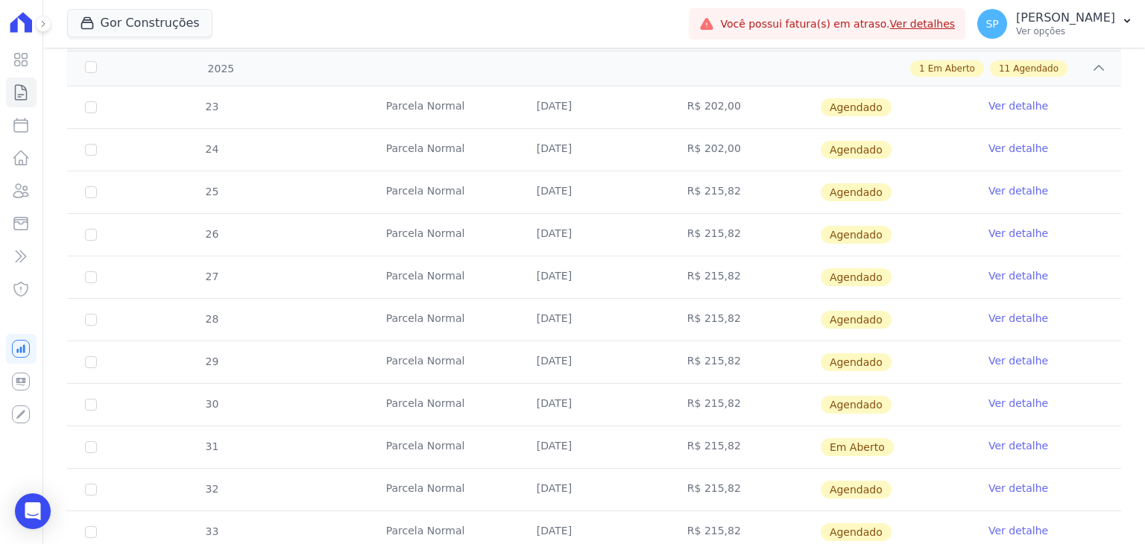
scroll to position [426, 0]
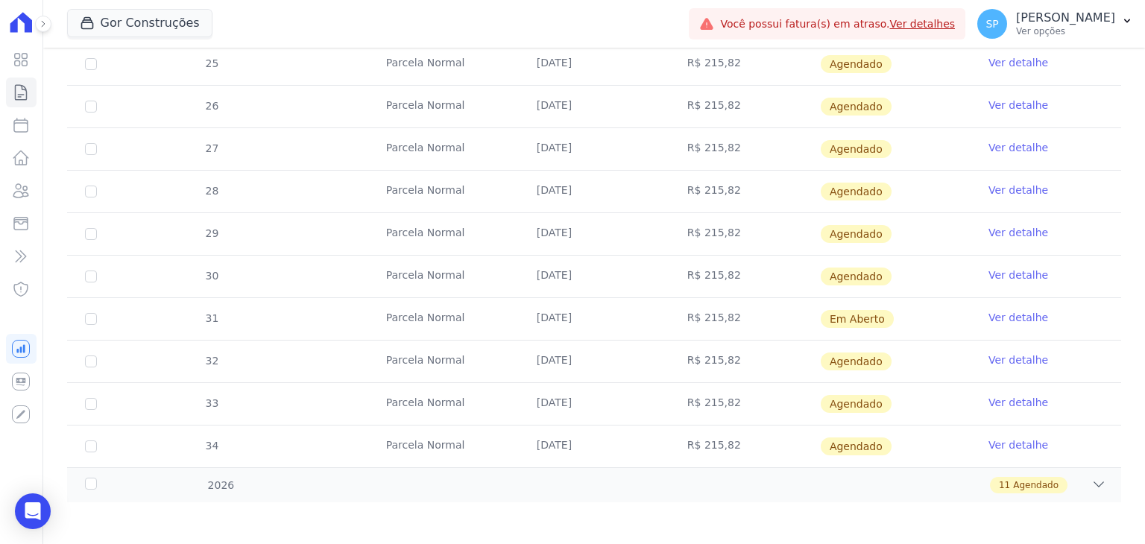
click at [1009, 314] on link "Ver detalhe" at bounding box center [1018, 317] width 60 height 15
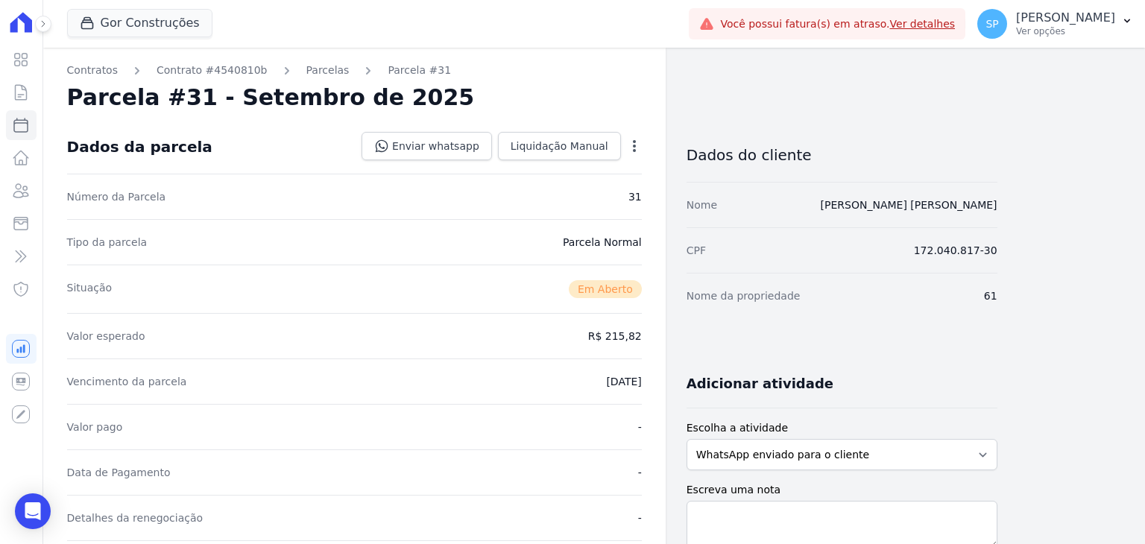
click at [637, 147] on icon "button" at bounding box center [634, 146] width 15 height 15
click at [566, 194] on link "Cancelar Cobrança" at bounding box center [569, 193] width 131 height 27
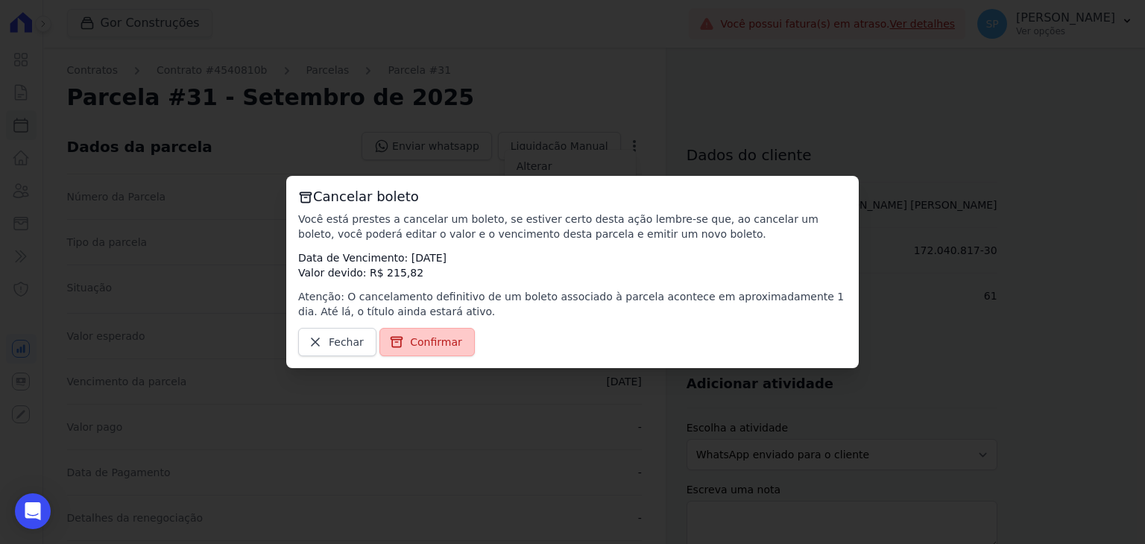
click at [437, 344] on span "Confirmar" at bounding box center [436, 342] width 52 height 15
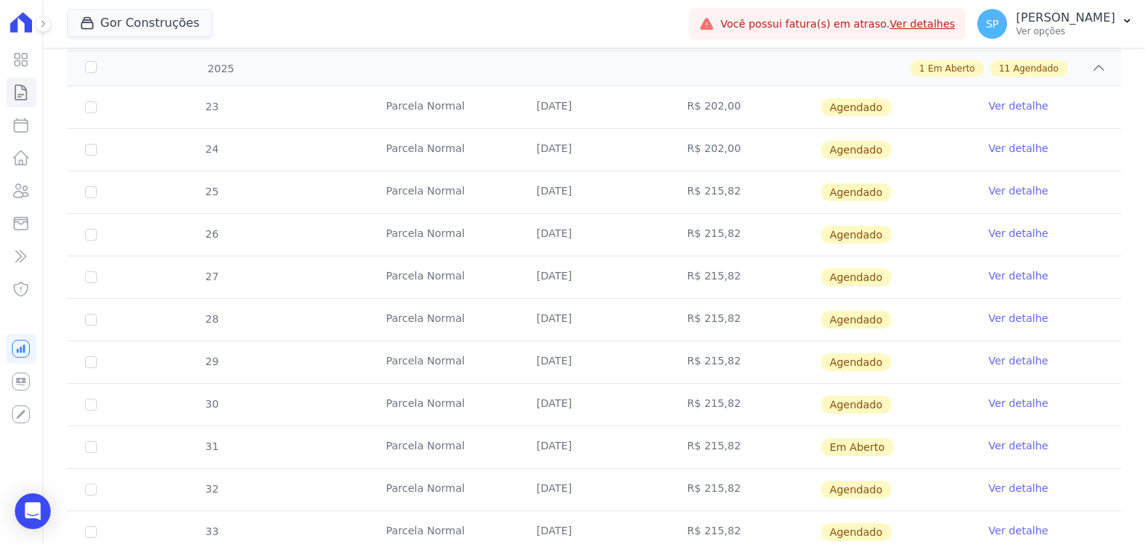
scroll to position [373, 0]
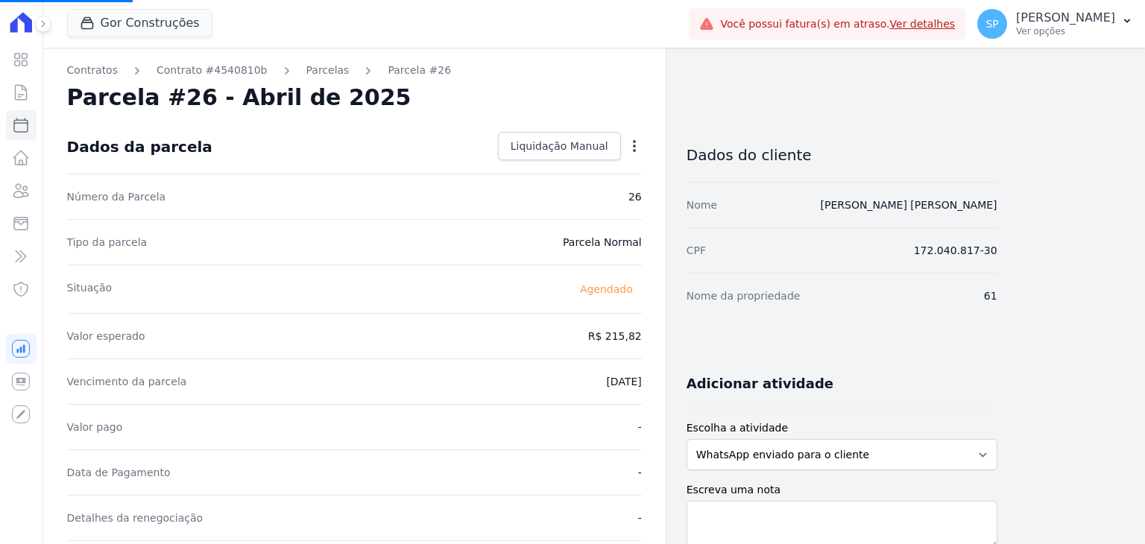
select select
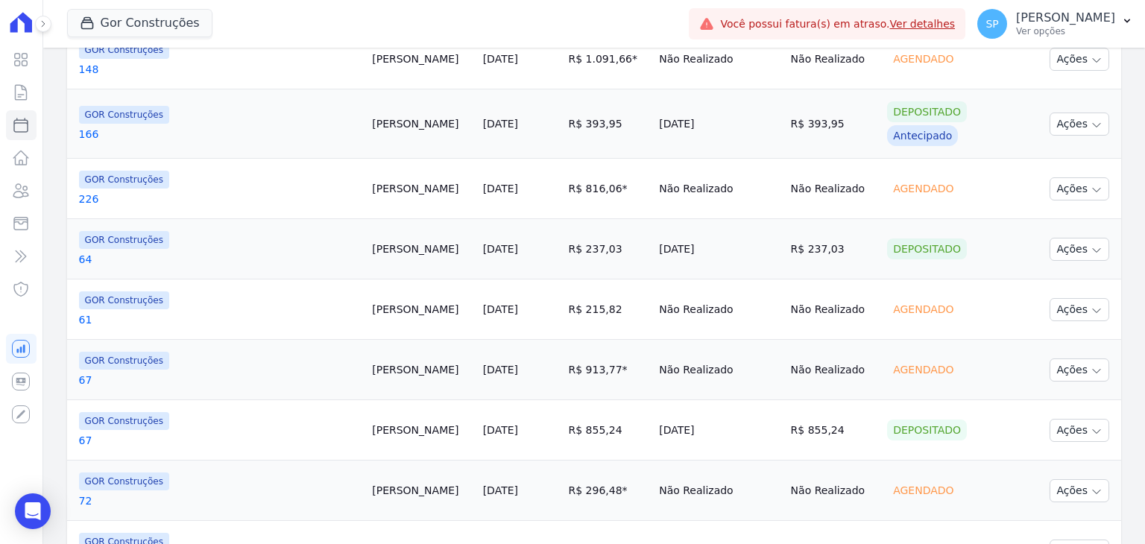
scroll to position [745, 0]
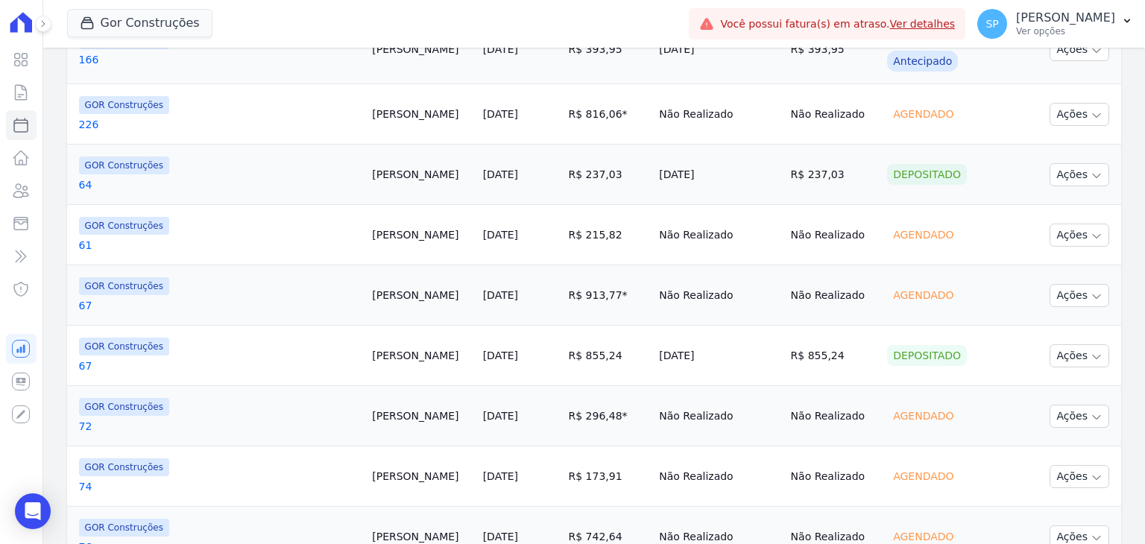
click at [84, 373] on td "GOR Construções 67" at bounding box center [217, 356] width 300 height 60
click at [85, 360] on link "67" at bounding box center [220, 365] width 282 height 15
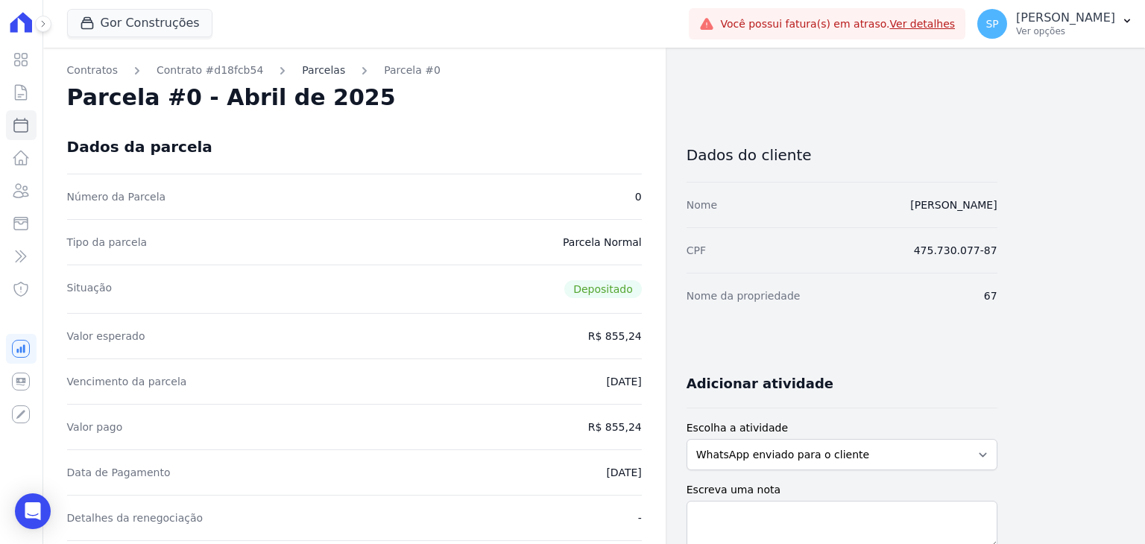
click at [303, 75] on link "Parcelas" at bounding box center [323, 71] width 43 height 16
click at [302, 64] on link "Parcelas" at bounding box center [323, 71] width 43 height 16
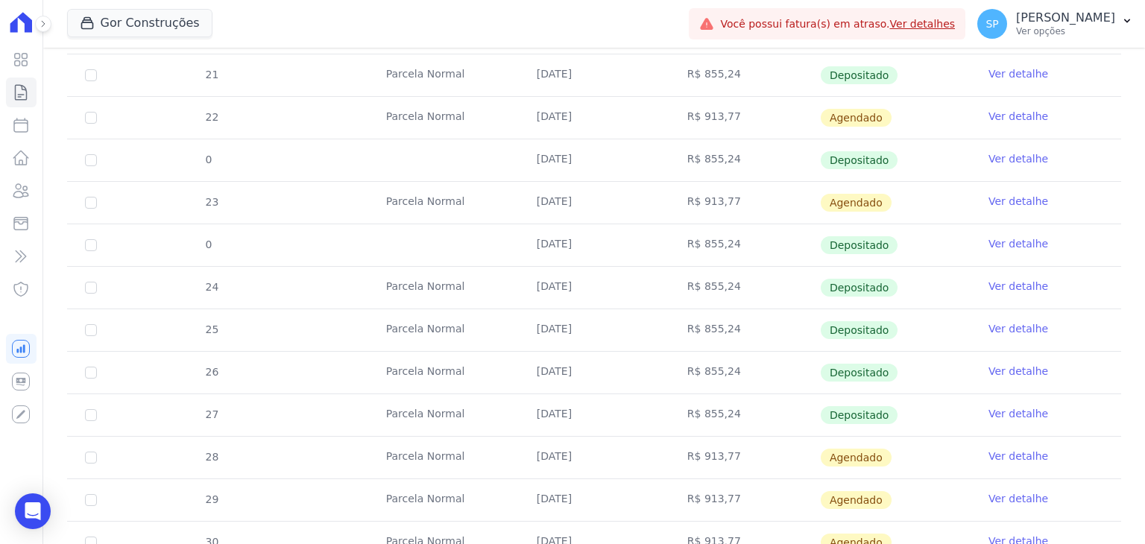
scroll to position [447, 0]
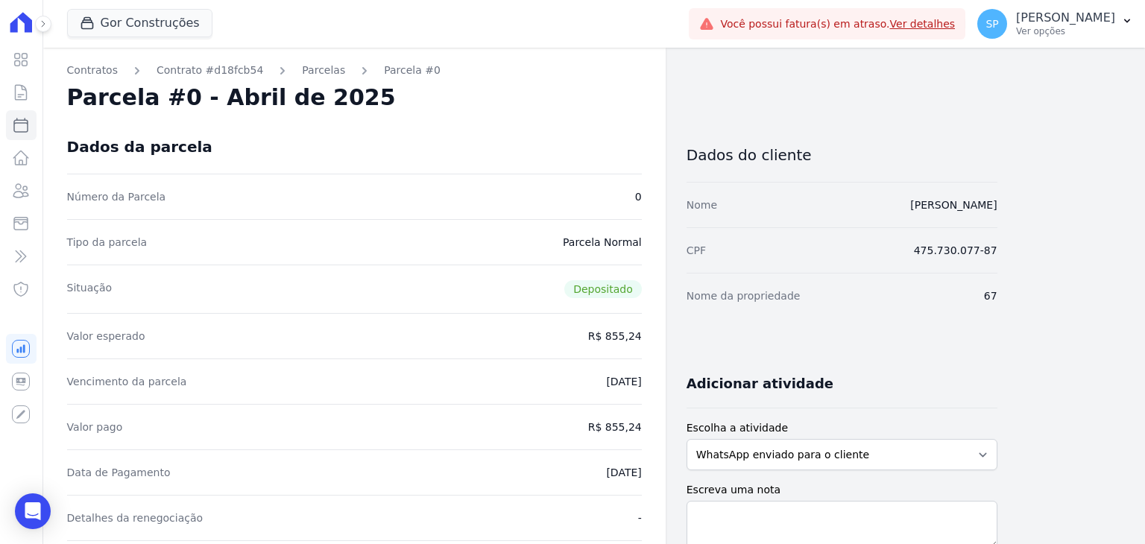
select select
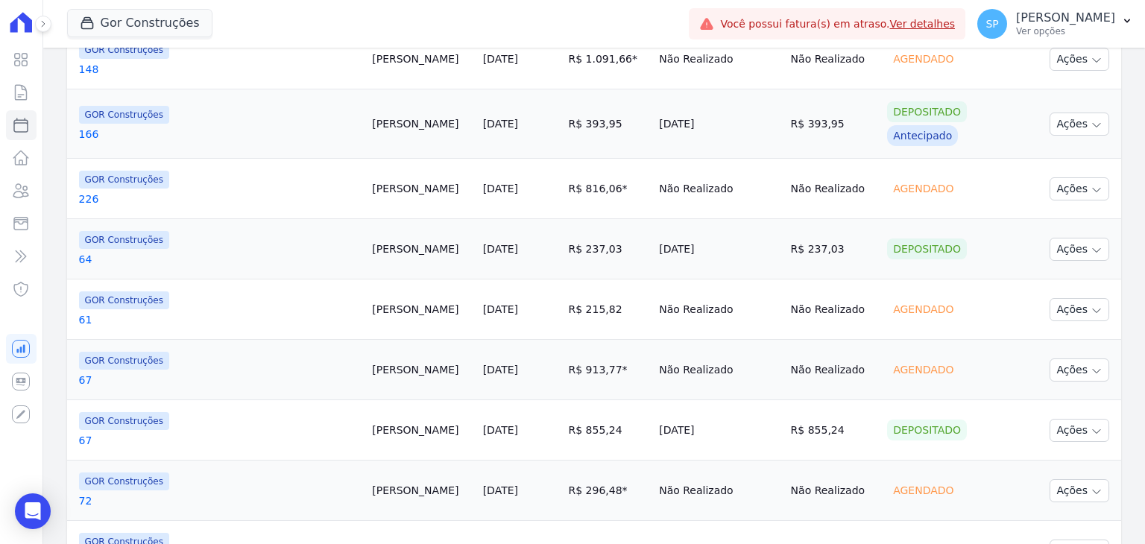
scroll to position [745, 0]
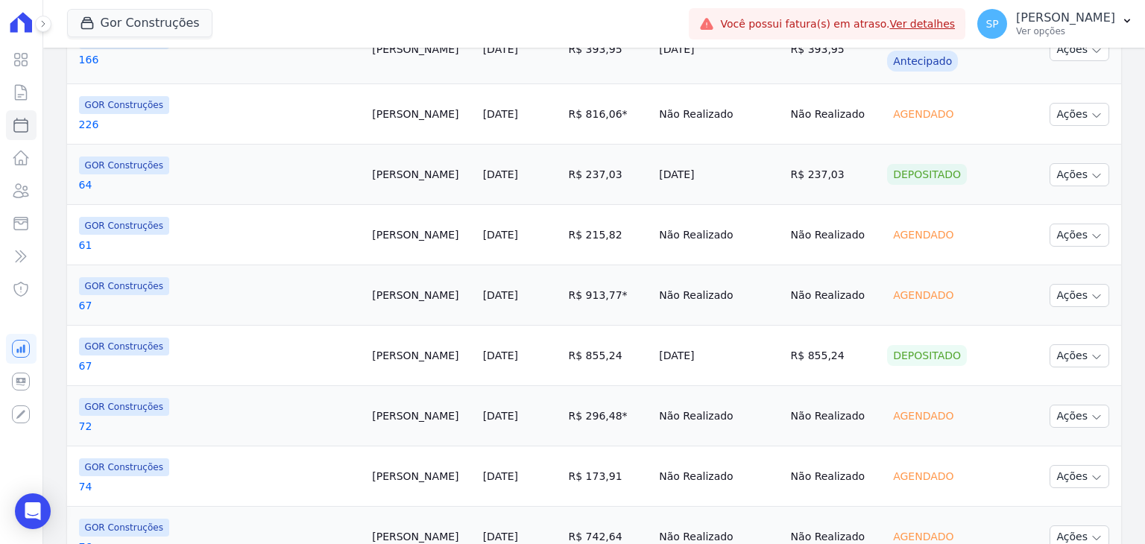
click at [83, 436] on td "GOR Construções 72" at bounding box center [217, 416] width 300 height 60
click at [86, 361] on link "67" at bounding box center [220, 365] width 282 height 15
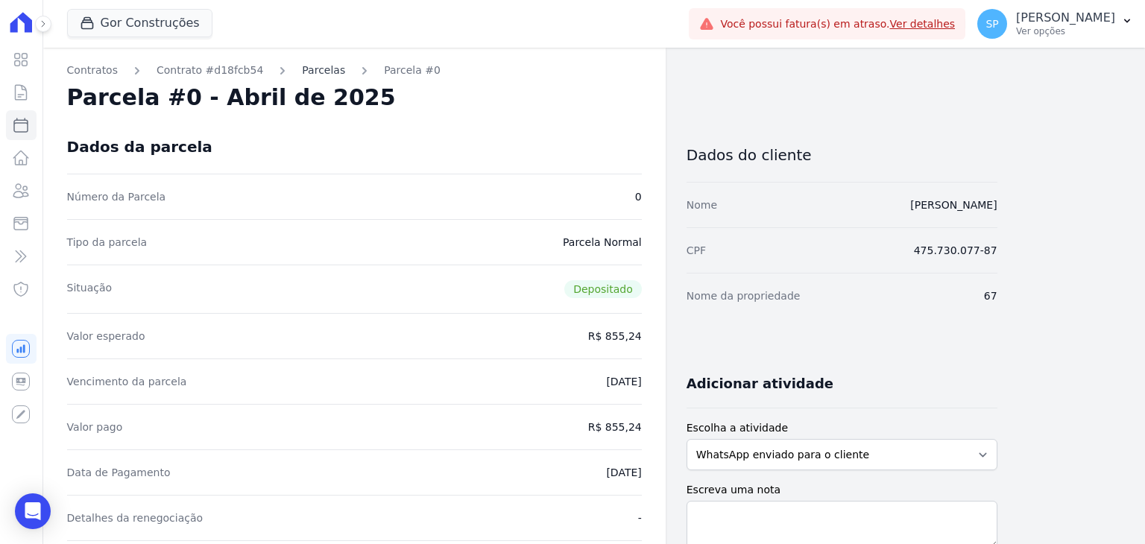
click at [309, 63] on link "Parcelas" at bounding box center [323, 71] width 43 height 16
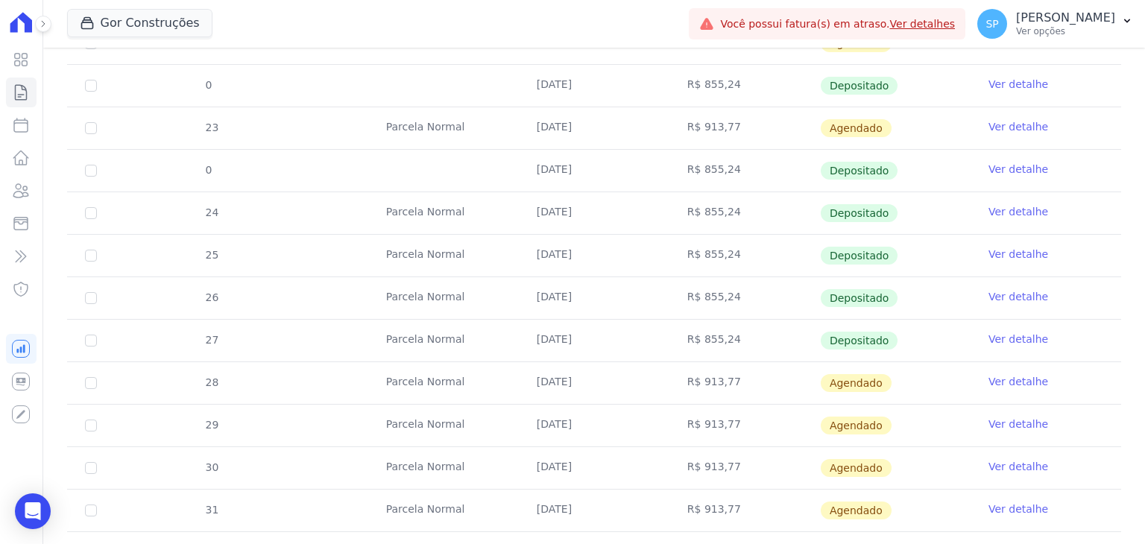
scroll to position [553, 0]
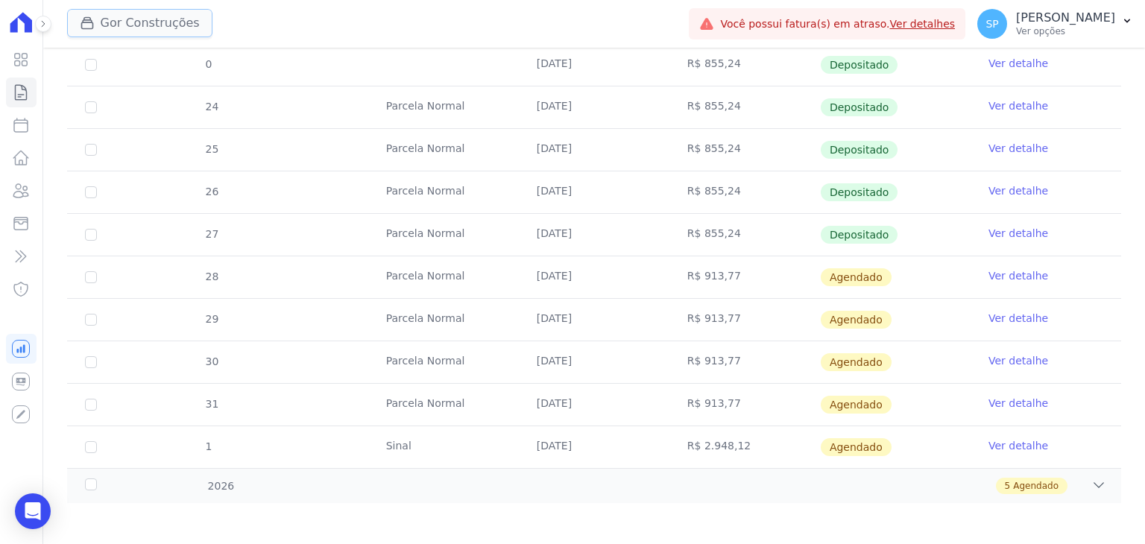
click at [125, 16] on button "Gor Construções" at bounding box center [139, 23] width 145 height 28
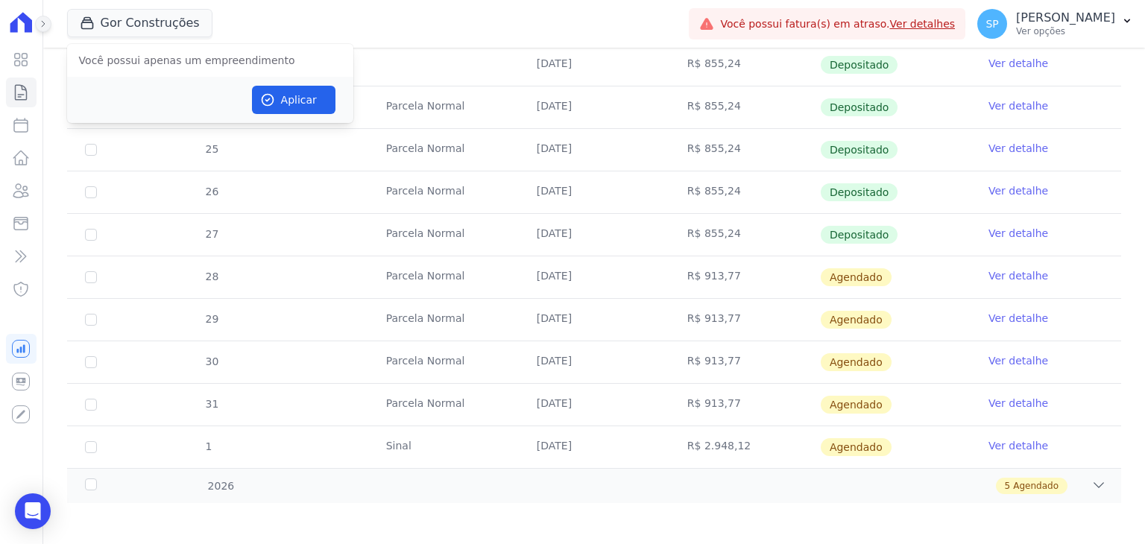
click at [40, 23] on icon at bounding box center [43, 23] width 9 height 9
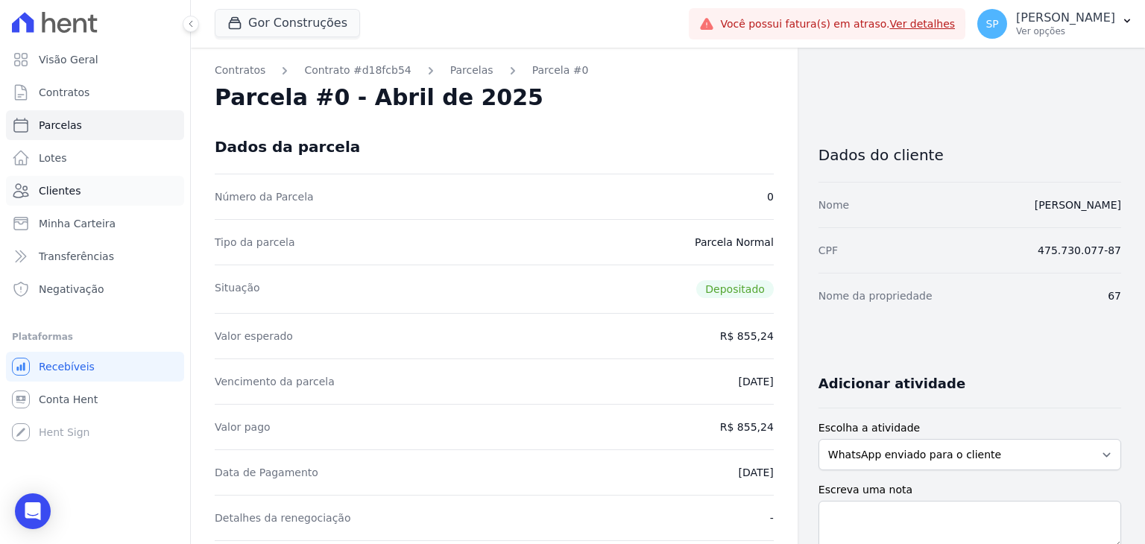
click at [63, 197] on span "Clientes" at bounding box center [60, 190] width 42 height 15
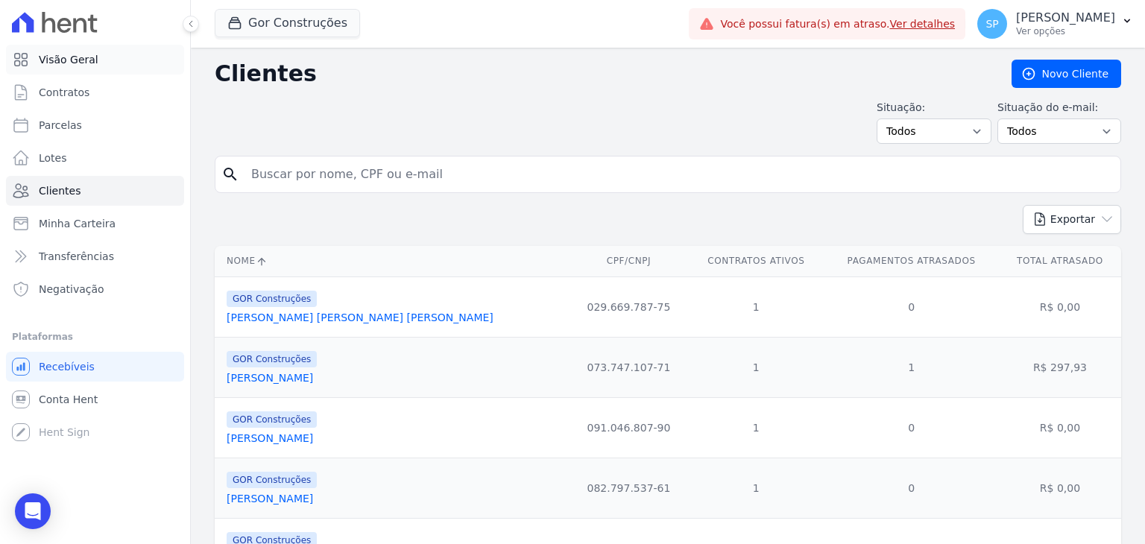
click at [49, 60] on span "Visão Geral" at bounding box center [69, 59] width 60 height 15
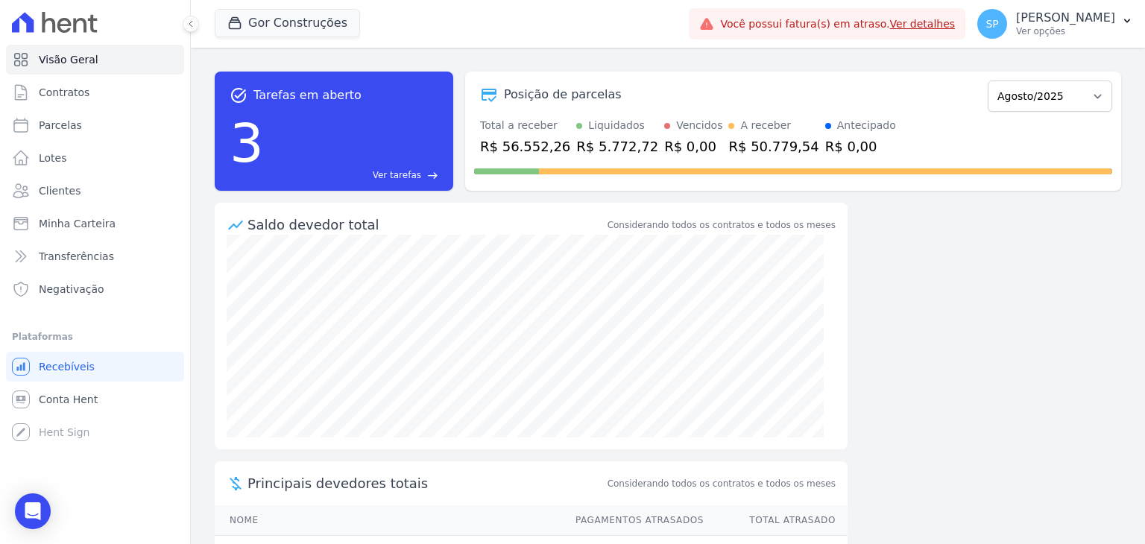
click at [45, 21] on icon at bounding box center [48, 22] width 13 height 21
click at [60, 97] on span "Contratos" at bounding box center [64, 92] width 51 height 15
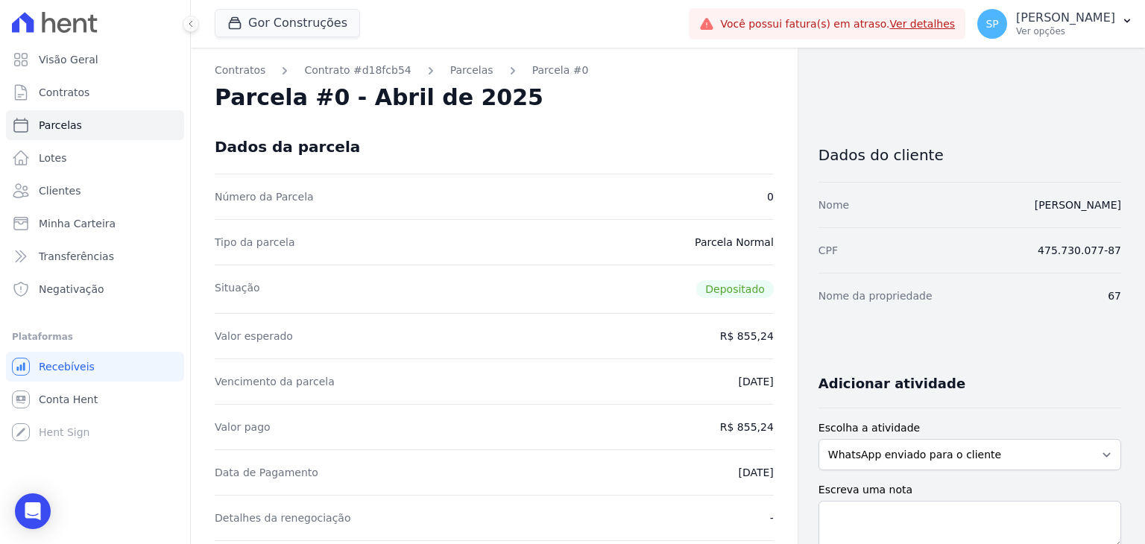
select select
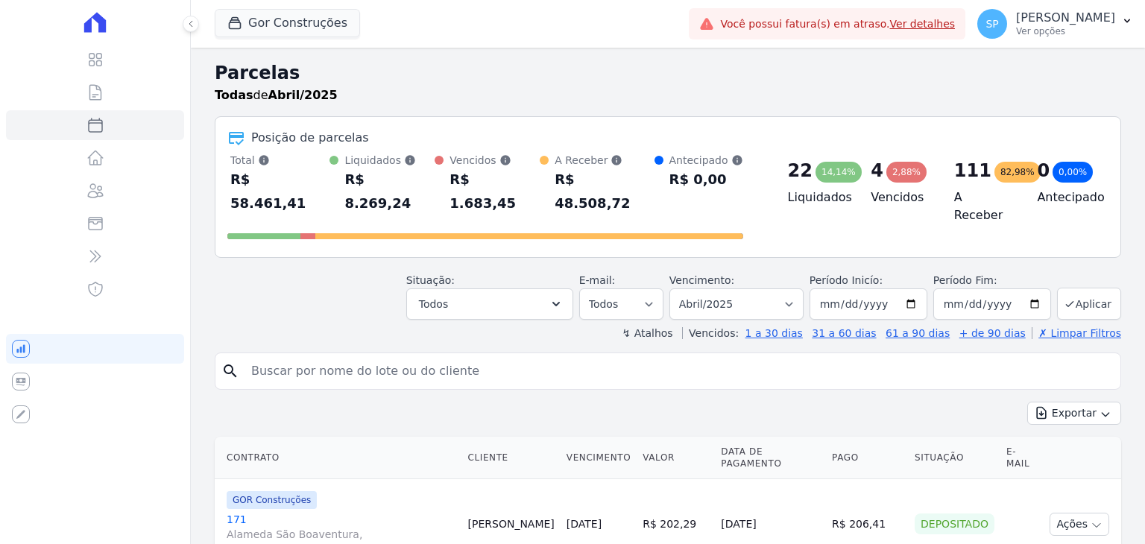
select select
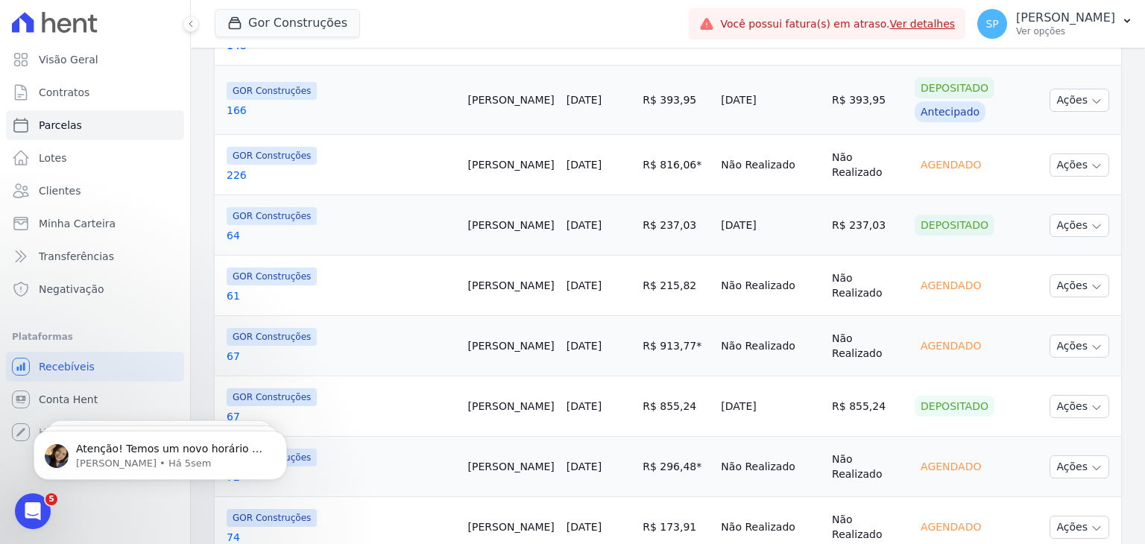
click at [323, 469] on link "72" at bounding box center [342, 476] width 230 height 15
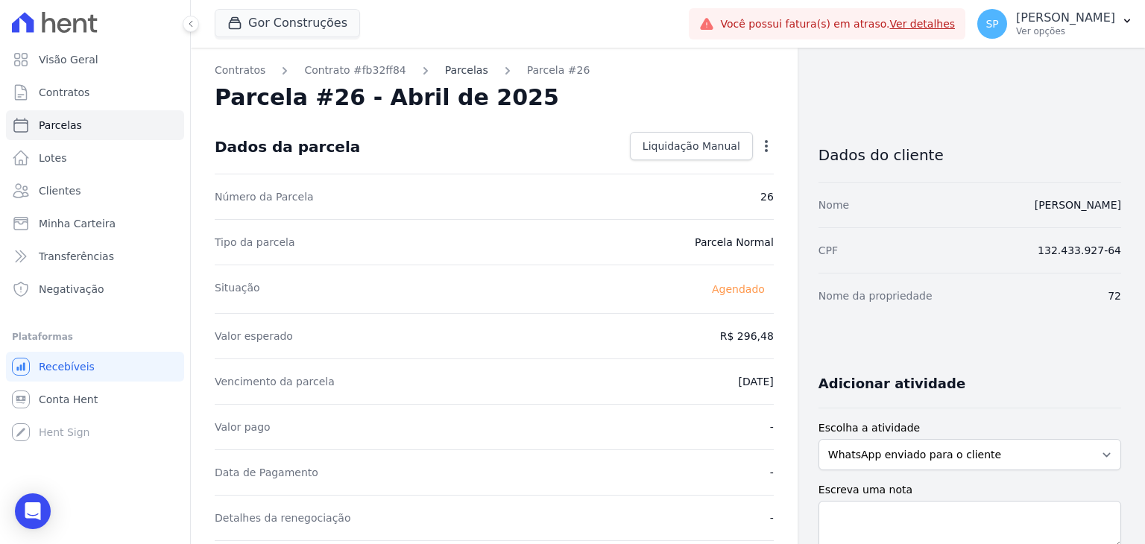
click at [459, 72] on link "Parcelas" at bounding box center [466, 71] width 43 height 16
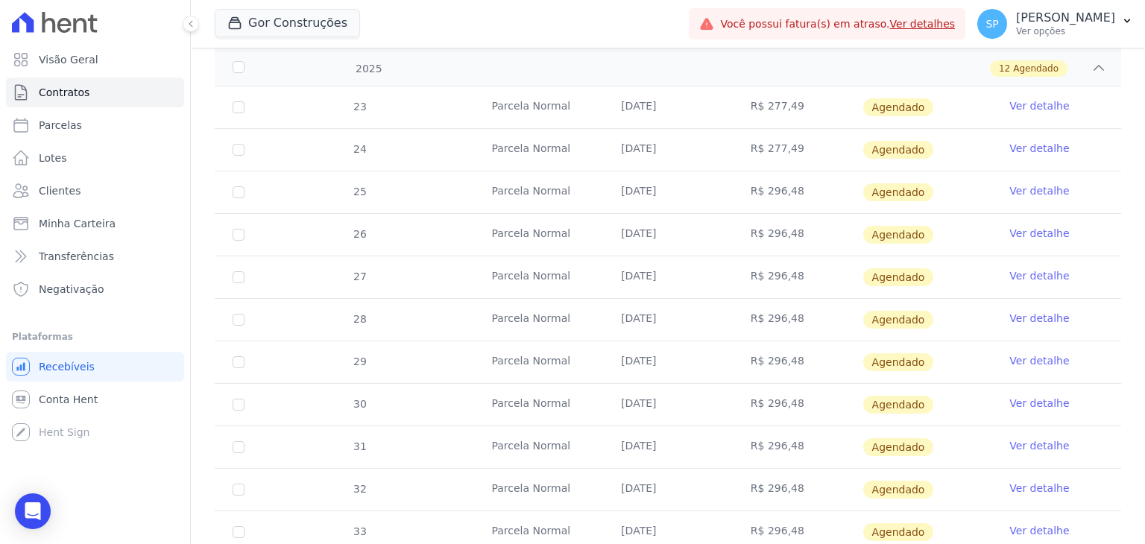
scroll to position [426, 0]
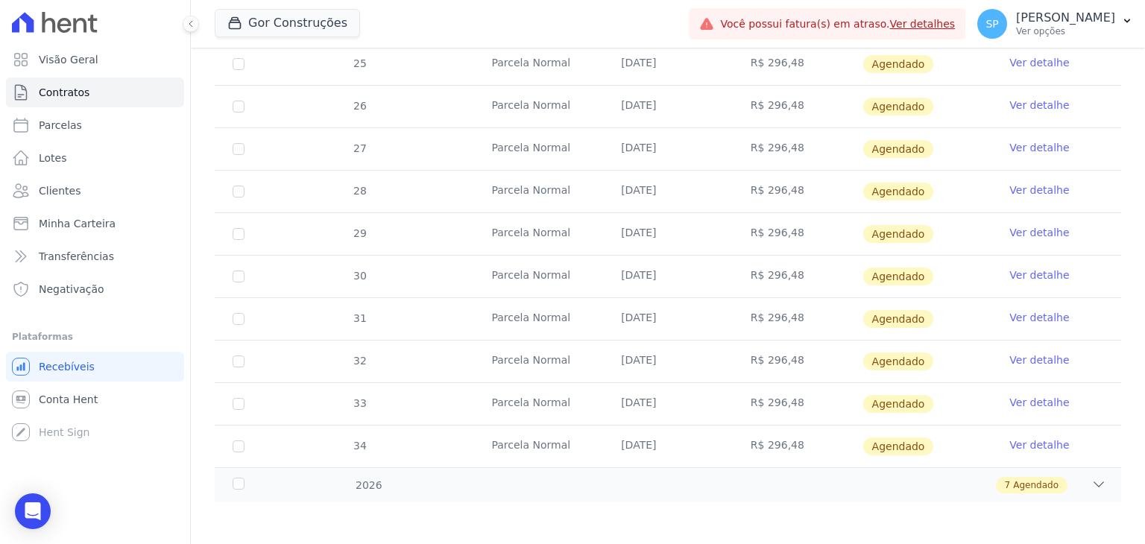
click at [1037, 314] on link "Ver detalhe" at bounding box center [1039, 317] width 60 height 15
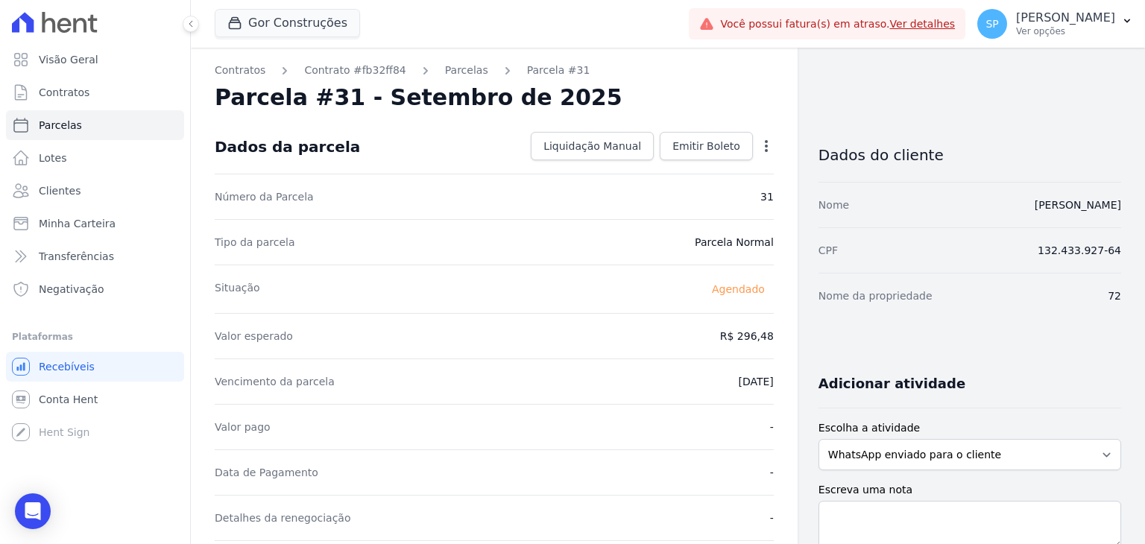
click at [761, 142] on icon "button" at bounding box center [766, 146] width 15 height 15
click at [668, 160] on link "Alterar" at bounding box center [701, 166] width 131 height 27
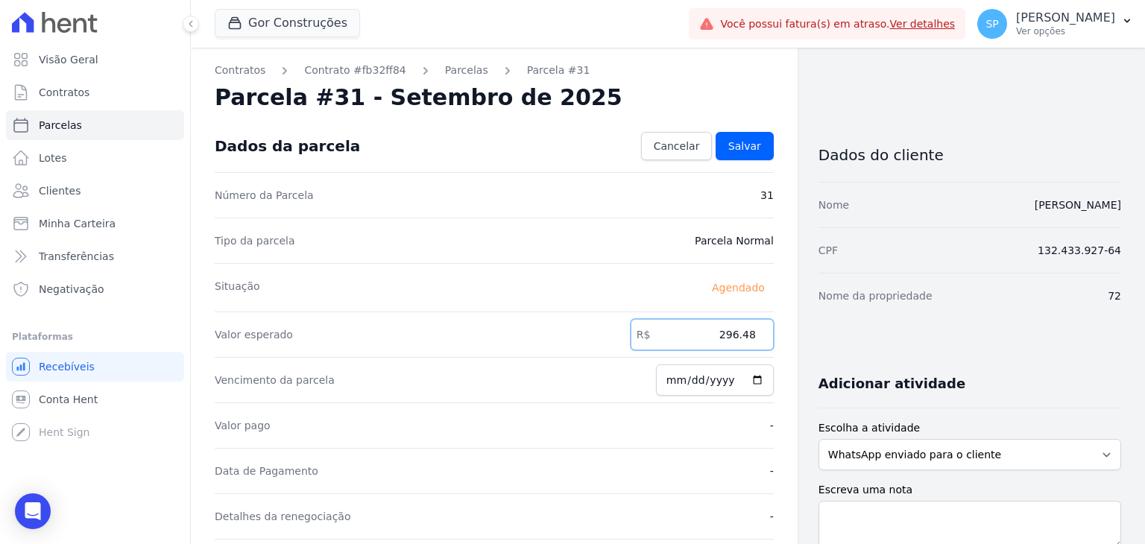
drag, startPoint x: 710, startPoint y: 341, endPoint x: 759, endPoint y: 349, distance: 50.0
click at [759, 349] on dd "R$ 296.48" at bounding box center [701, 334] width 143 height 33
type input "277.49"
click at [742, 142] on span "Salvar" at bounding box center [744, 146] width 33 height 15
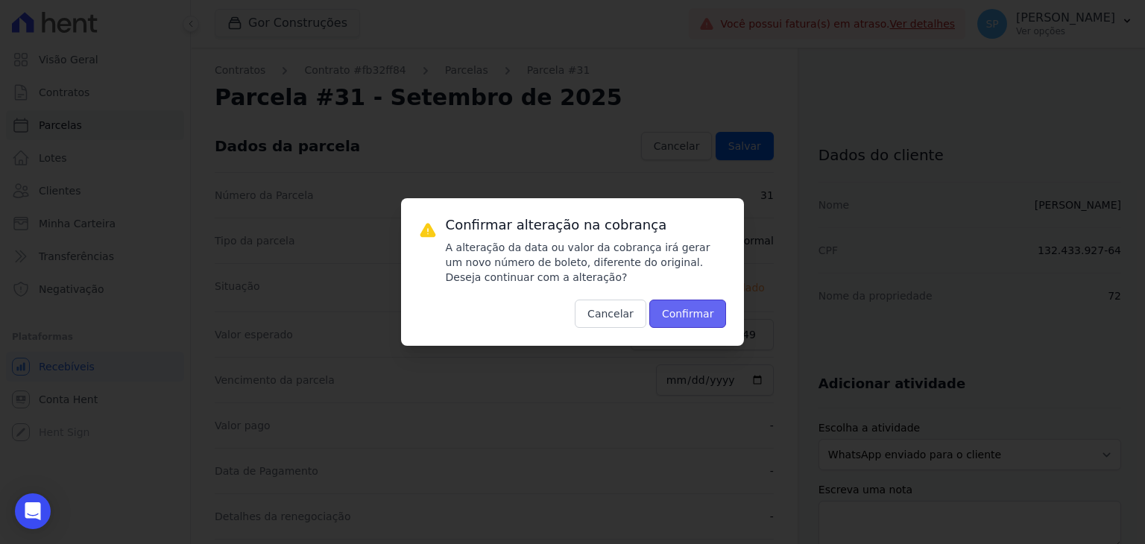
click at [704, 320] on button "Confirmar" at bounding box center [687, 314] width 77 height 28
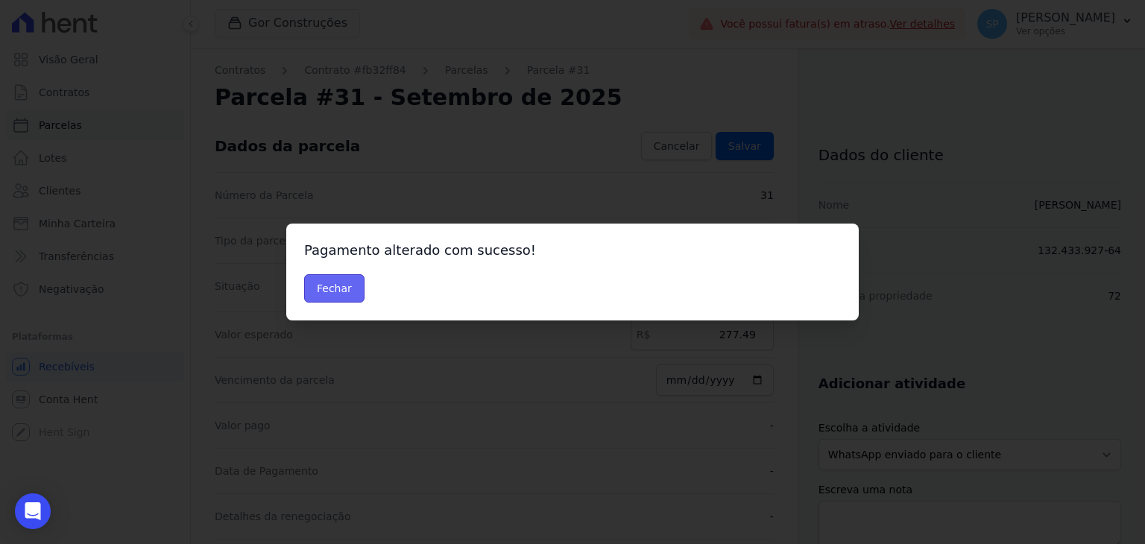
click at [326, 284] on button "Fechar" at bounding box center [334, 288] width 60 height 28
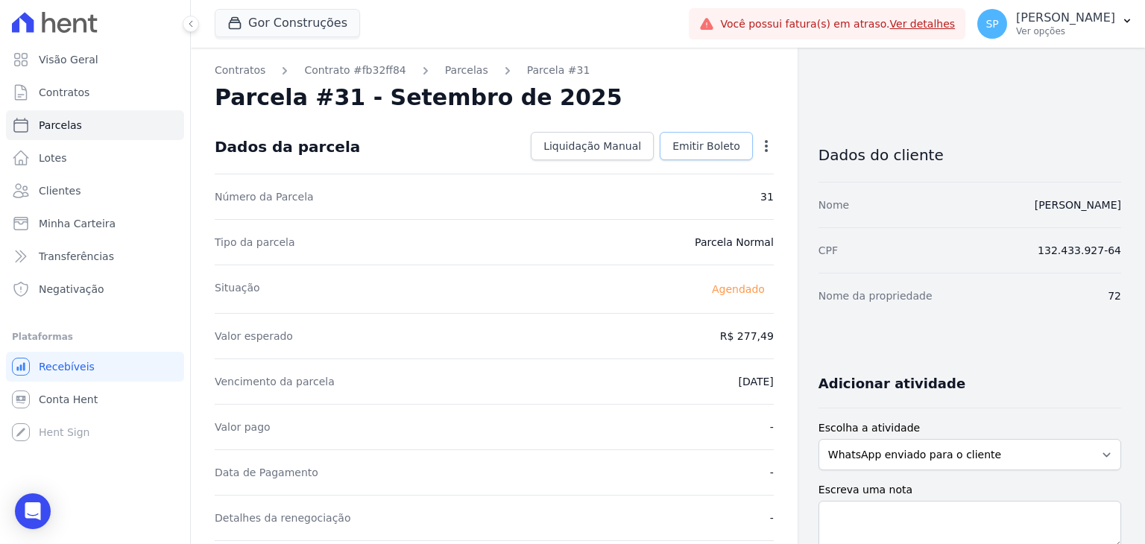
click at [699, 146] on span "Emitir Boleto" at bounding box center [706, 146] width 68 height 15
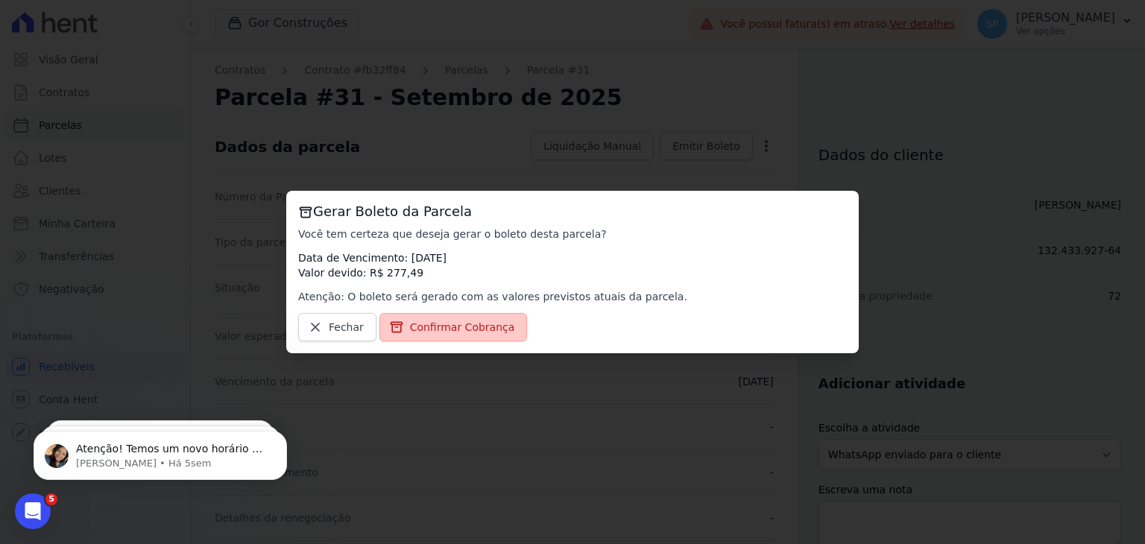
click at [434, 326] on span "Confirmar Cobrança" at bounding box center [462, 327] width 105 height 15
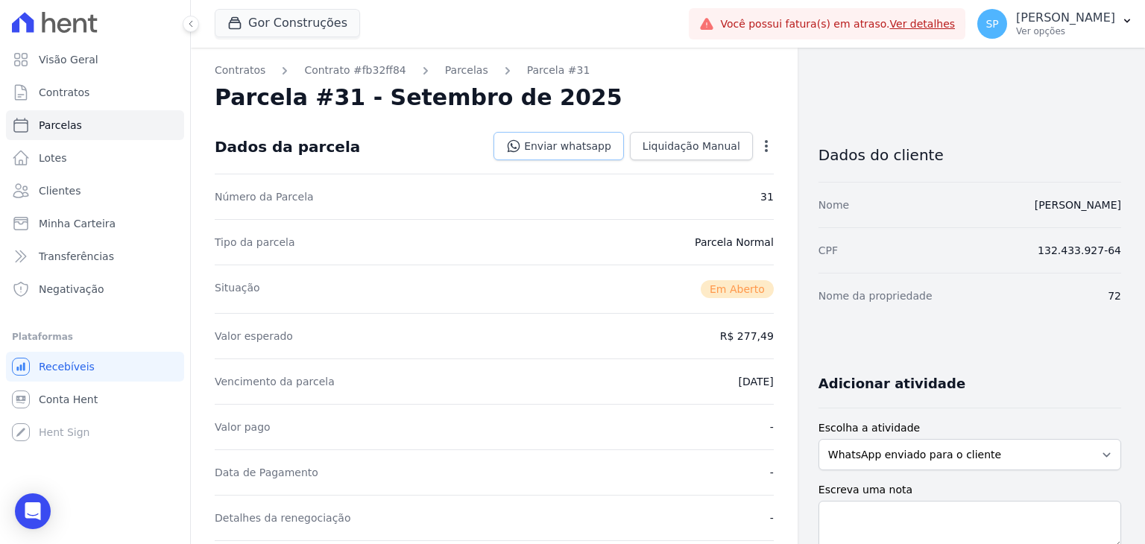
click at [572, 152] on link "Enviar whatsapp" at bounding box center [558, 146] width 130 height 28
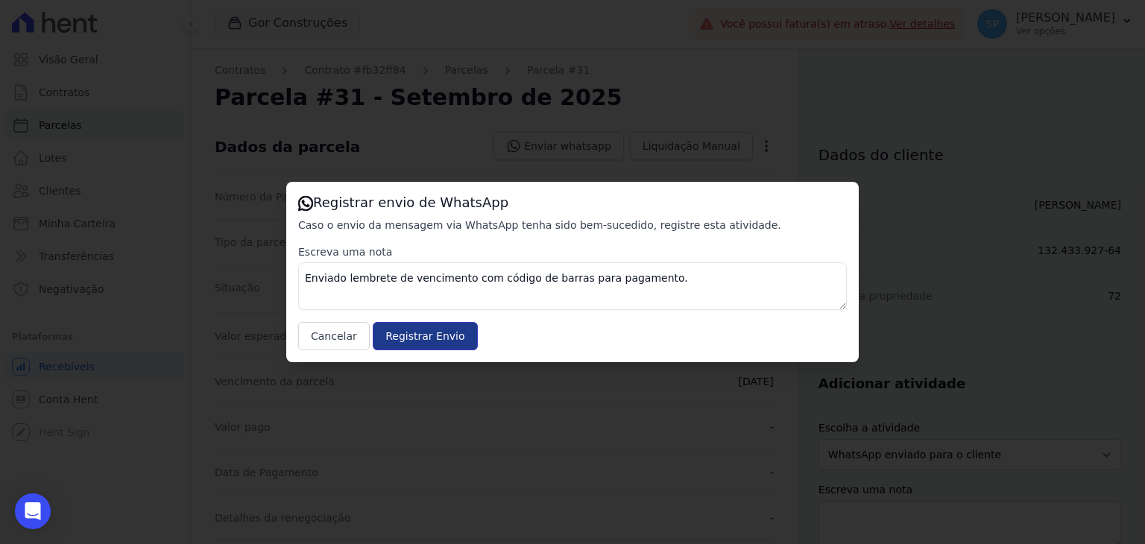
click at [445, 334] on input "Registrar Envio" at bounding box center [425, 336] width 104 height 28
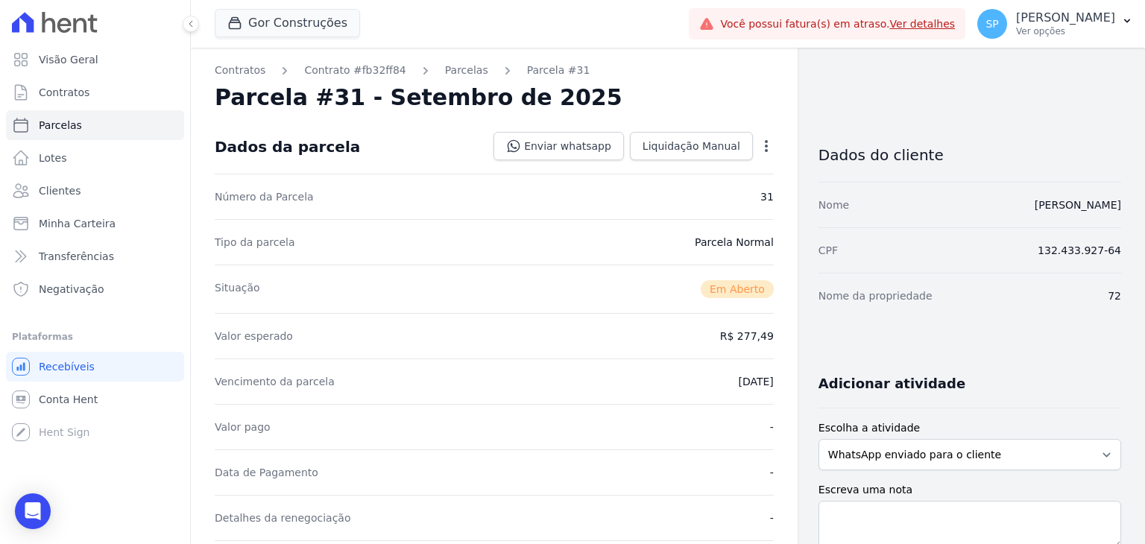
scroll to position [224, 0]
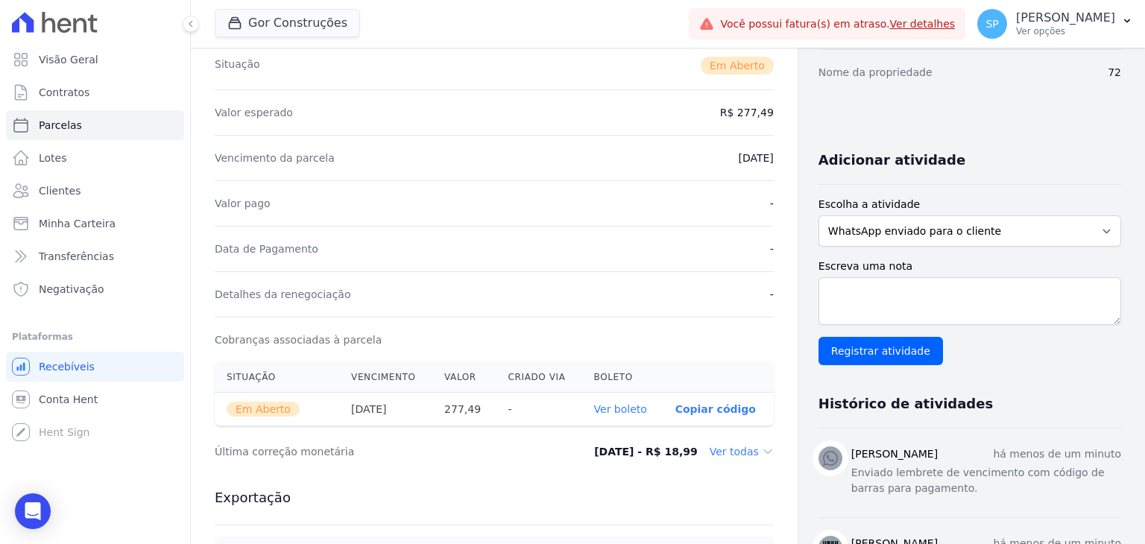
click at [636, 403] on link "Ver boleto" at bounding box center [620, 409] width 53 height 12
